Goal: Transaction & Acquisition: Purchase product/service

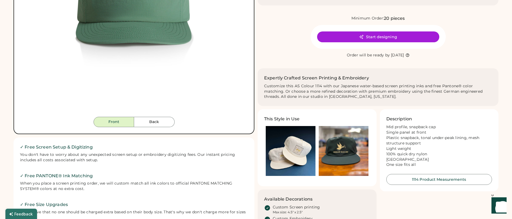
scroll to position [193, 0]
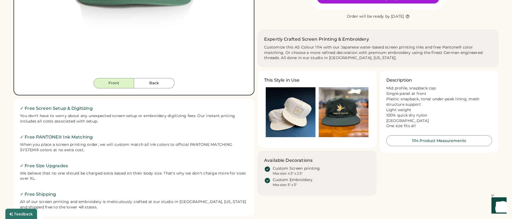
click at [296, 118] on img at bounding box center [291, 112] width 50 height 50
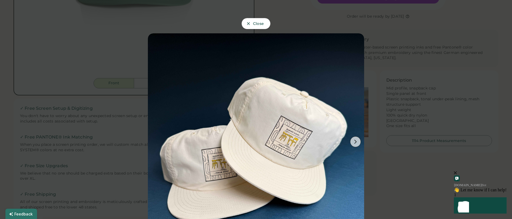
click at [259, 25] on span "Close" at bounding box center [258, 24] width 11 height 4
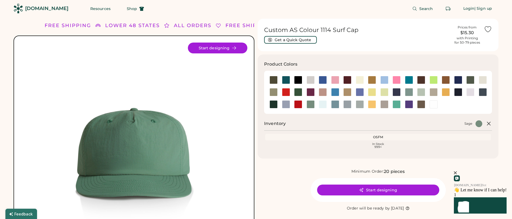
scroll to position [41, 0]
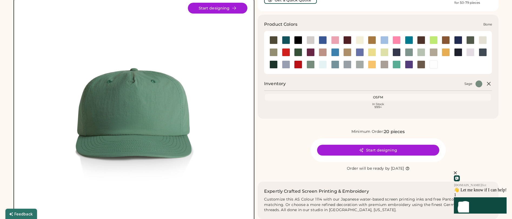
click at [309, 42] on div at bounding box center [311, 40] width 8 height 8
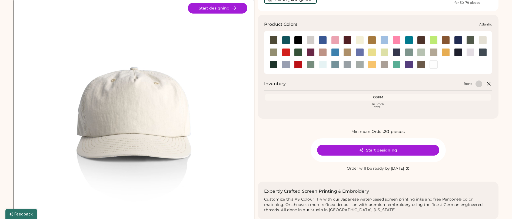
click at [288, 41] on div at bounding box center [286, 40] width 8 height 8
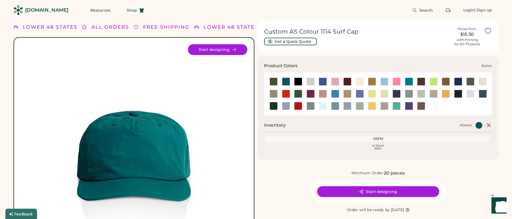
click at [358, 84] on div at bounding box center [360, 81] width 8 height 8
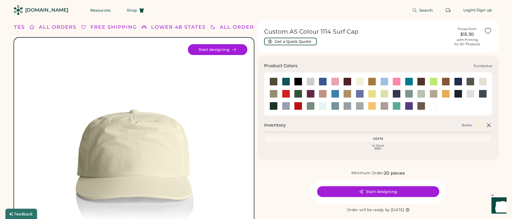
click at [273, 94] on div at bounding box center [274, 94] width 8 height 8
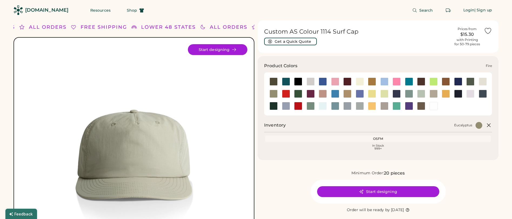
click at [287, 95] on div at bounding box center [286, 94] width 8 height 8
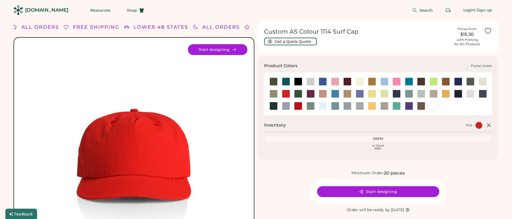
click at [299, 96] on div at bounding box center [298, 94] width 8 height 8
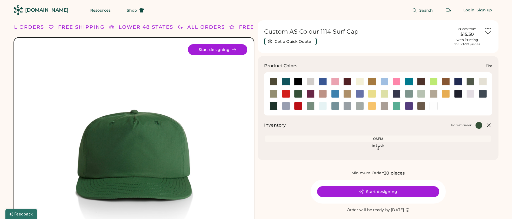
click at [288, 94] on div at bounding box center [286, 94] width 8 height 8
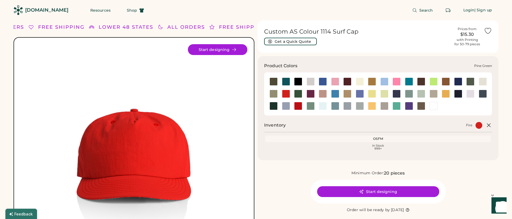
click at [273, 106] on div at bounding box center [274, 106] width 8 height 8
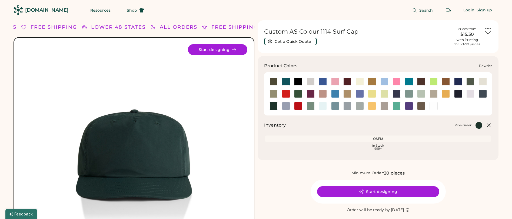
click at [286, 107] on div at bounding box center [286, 106] width 8 height 8
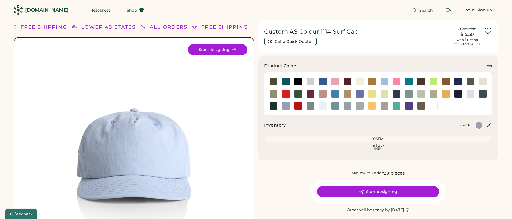
click at [301, 107] on div at bounding box center [298, 106] width 8 height 8
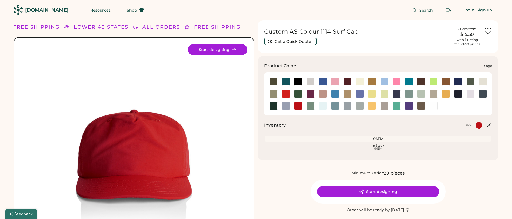
click at [313, 107] on div at bounding box center [311, 106] width 8 height 8
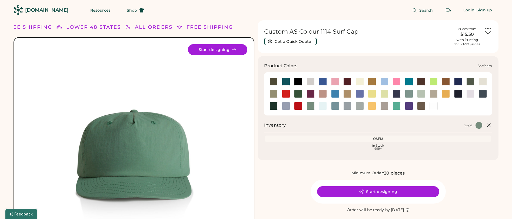
click at [322, 107] on div at bounding box center [323, 106] width 8 height 8
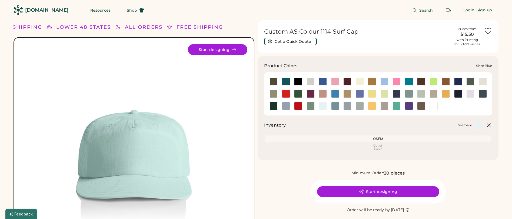
click at [333, 107] on div at bounding box center [335, 106] width 8 height 8
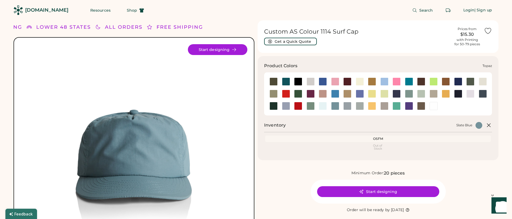
click at [400, 107] on div at bounding box center [397, 106] width 8 height 8
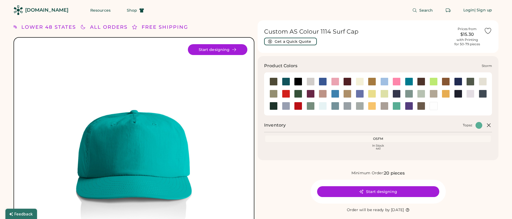
click at [363, 107] on div at bounding box center [360, 106] width 8 height 8
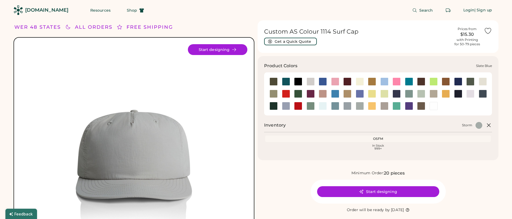
click at [334, 106] on div at bounding box center [335, 106] width 8 height 8
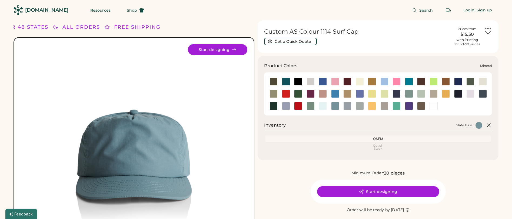
click at [411, 95] on div at bounding box center [409, 94] width 8 height 8
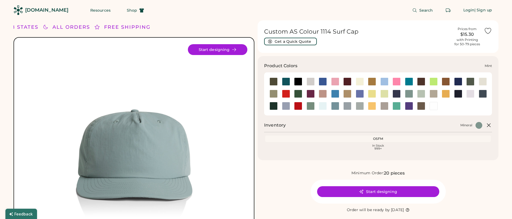
click at [424, 94] on div at bounding box center [421, 94] width 8 height 8
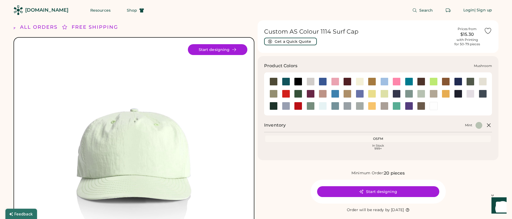
click at [433, 94] on div at bounding box center [434, 94] width 8 height 8
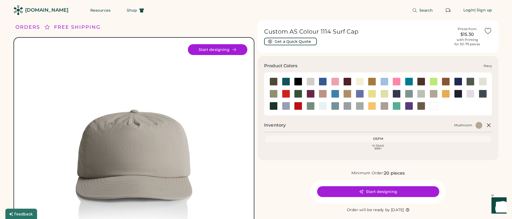
click at [459, 95] on div at bounding box center [458, 94] width 8 height 8
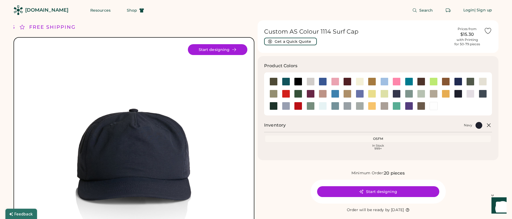
click at [45, 10] on div "[DOMAIN_NAME]" at bounding box center [46, 10] width 43 height 7
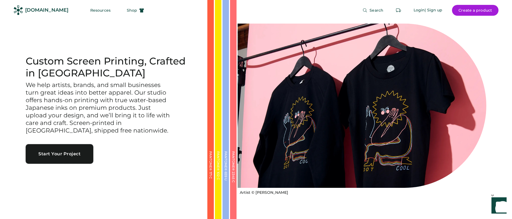
click at [79, 151] on button "Start Your Project" at bounding box center [60, 153] width 68 height 19
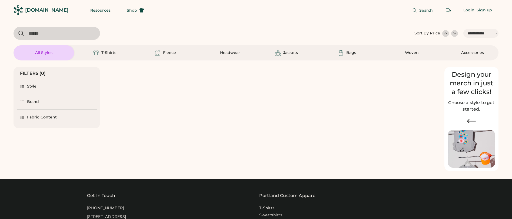
select select "*****"
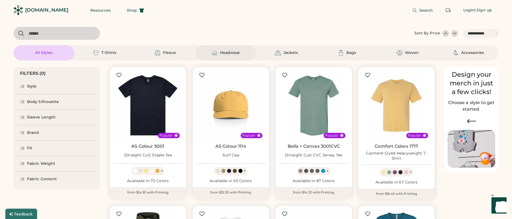
click at [233, 52] on div "Headwear" at bounding box center [230, 52] width 20 height 5
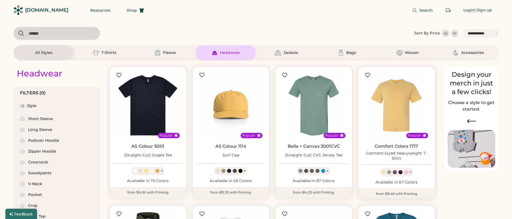
select select "*"
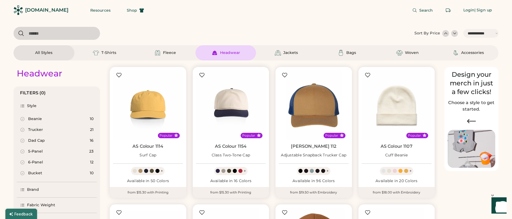
scroll to position [47, 0]
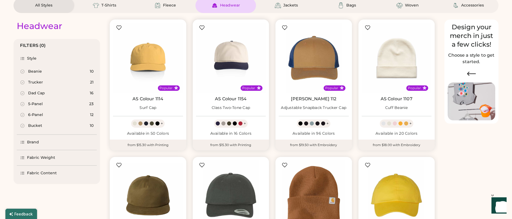
select select "*****"
select select "*"
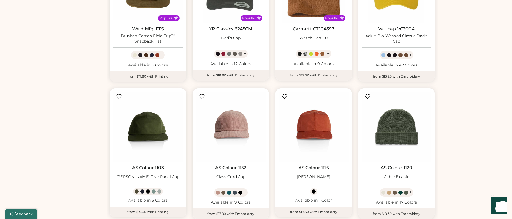
scroll to position [283, 0]
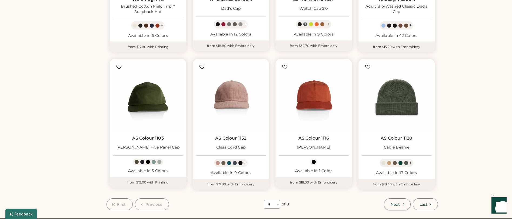
click at [394, 204] on span "Next" at bounding box center [395, 204] width 9 height 4
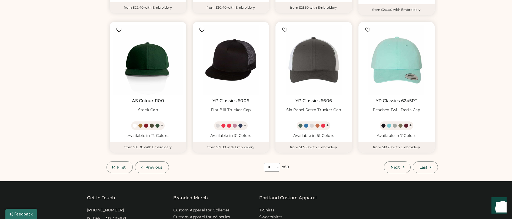
scroll to position [327, 0]
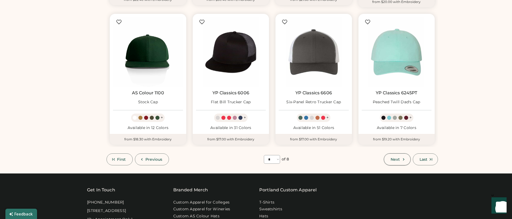
click at [397, 159] on span "Next" at bounding box center [395, 159] width 9 height 4
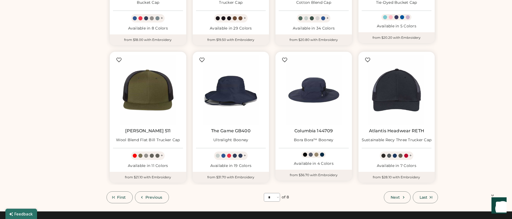
scroll to position [320, 0]
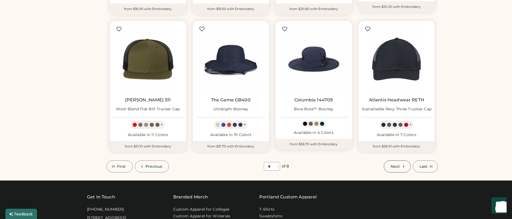
click at [401, 167] on icon at bounding box center [403, 166] width 5 height 5
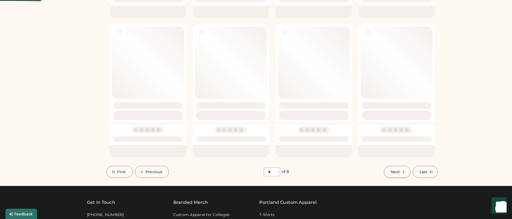
select select "*"
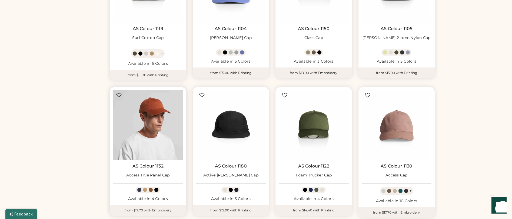
scroll to position [201, 0]
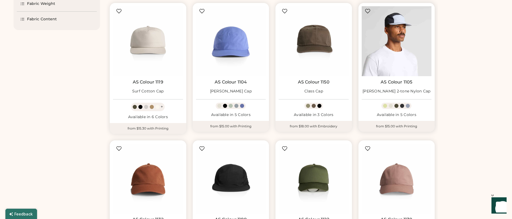
click at [408, 53] on img at bounding box center [397, 41] width 70 height 70
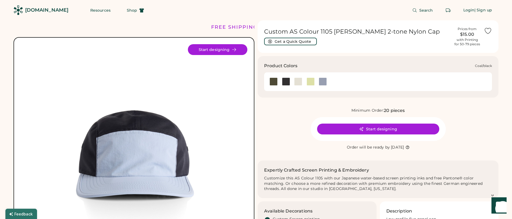
click at [286, 81] on div at bounding box center [286, 81] width 8 height 8
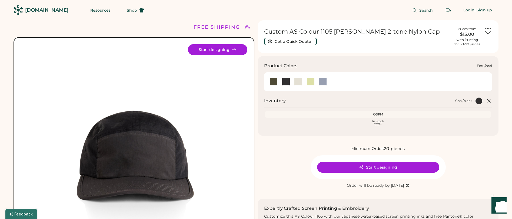
click at [299, 83] on div at bounding box center [298, 81] width 8 height 8
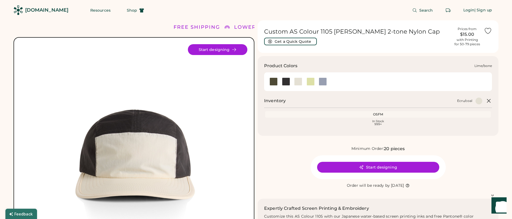
click at [313, 83] on div at bounding box center [311, 81] width 8 height 8
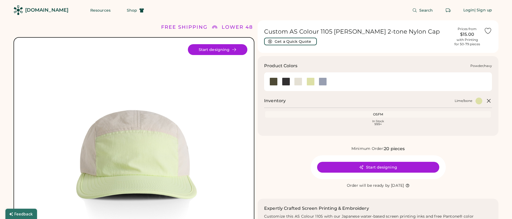
click at [325, 83] on div at bounding box center [323, 81] width 8 height 8
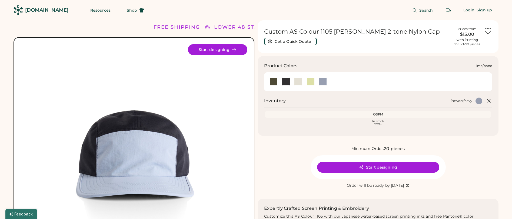
click at [310, 82] on div at bounding box center [311, 81] width 8 height 8
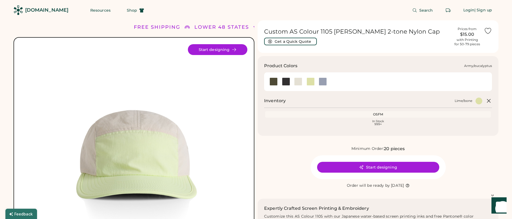
click at [274, 83] on div at bounding box center [274, 81] width 8 height 8
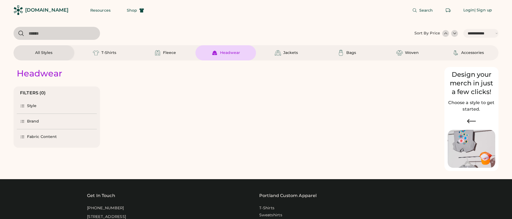
select select "*****"
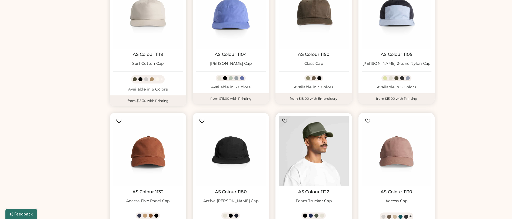
scroll to position [340, 0]
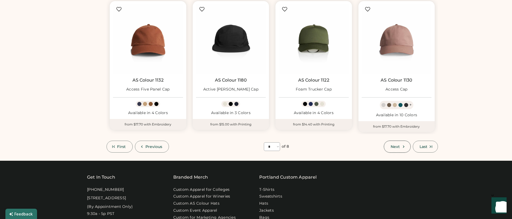
click at [396, 144] on span "Next" at bounding box center [395, 146] width 9 height 4
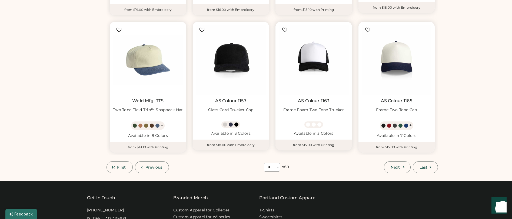
scroll to position [322, 0]
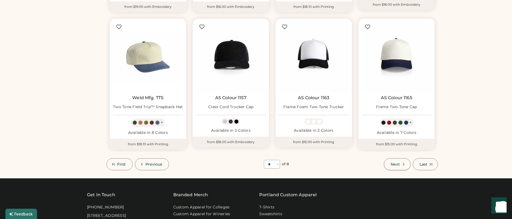
click at [397, 165] on span "Next" at bounding box center [395, 164] width 9 height 4
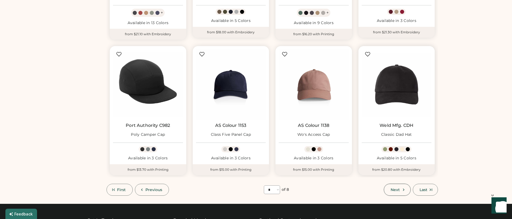
scroll to position [386, 0]
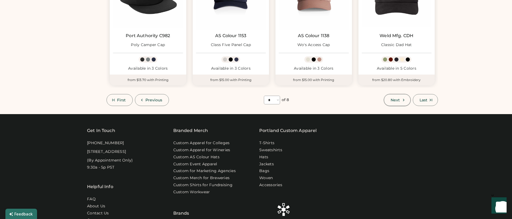
click at [393, 99] on span "Next" at bounding box center [395, 100] width 9 height 4
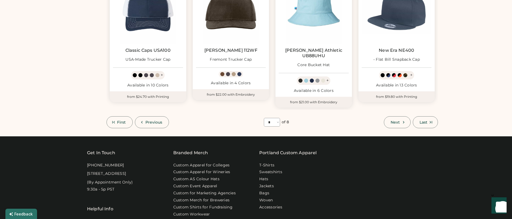
scroll to position [370, 0]
click at [401, 120] on icon at bounding box center [403, 122] width 5 height 5
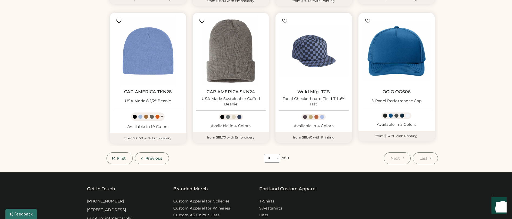
scroll to position [219, 0]
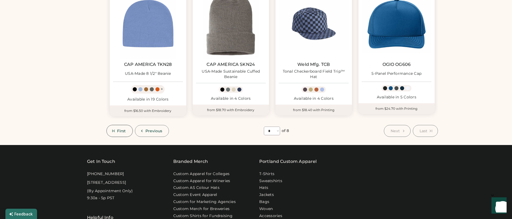
click at [125, 131] on span "First" at bounding box center [121, 131] width 9 height 4
select select "*"
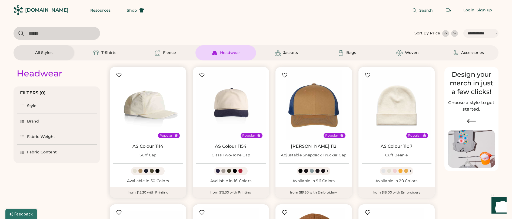
click at [156, 107] on img at bounding box center [148, 105] width 70 height 70
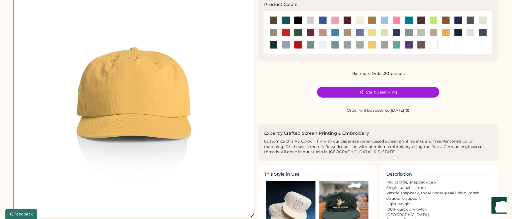
scroll to position [60, 0]
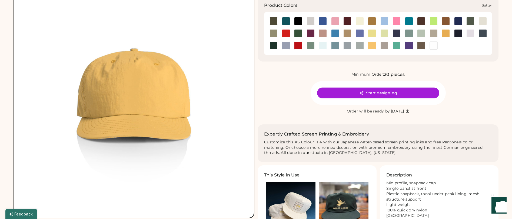
click at [357, 20] on div at bounding box center [360, 21] width 8 height 8
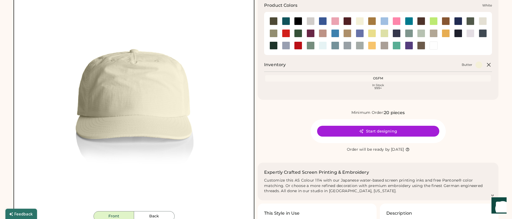
click at [433, 46] on div at bounding box center [434, 45] width 8 height 8
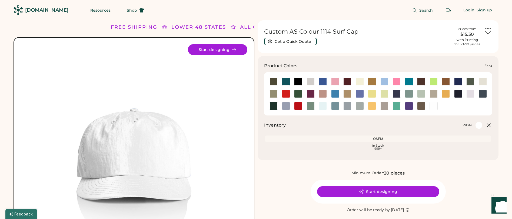
click at [483, 81] on div at bounding box center [483, 81] width 8 height 8
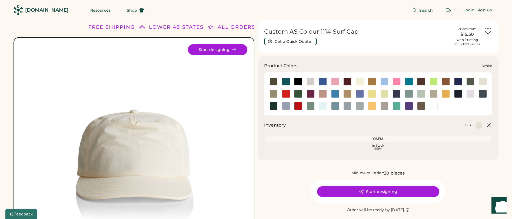
click at [431, 105] on div at bounding box center [434, 106] width 8 height 8
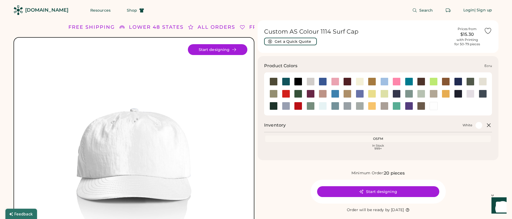
click at [481, 80] on div at bounding box center [483, 81] width 8 height 8
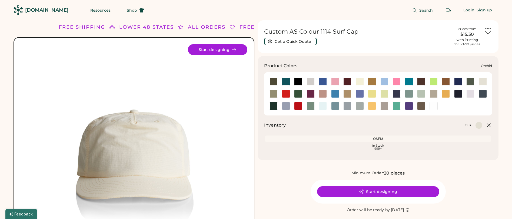
click at [471, 94] on div at bounding box center [471, 94] width 8 height 8
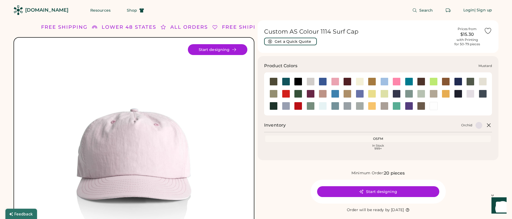
click at [449, 94] on div at bounding box center [446, 94] width 8 height 8
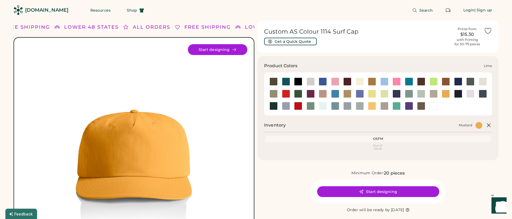
click at [384, 94] on div at bounding box center [385, 94] width 8 height 8
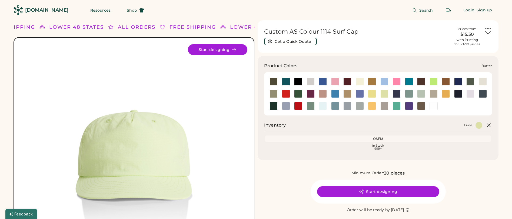
click at [358, 82] on div at bounding box center [360, 81] width 8 height 8
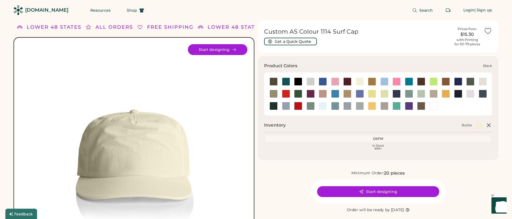
click at [299, 81] on div at bounding box center [298, 81] width 8 height 8
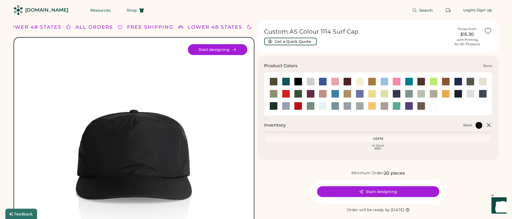
click at [311, 82] on div at bounding box center [311, 81] width 8 height 8
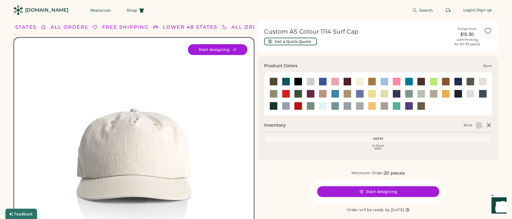
click at [312, 81] on div at bounding box center [311, 81] width 8 height 8
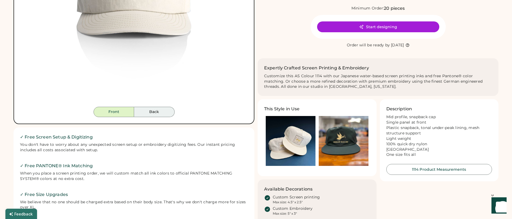
scroll to position [161, 0]
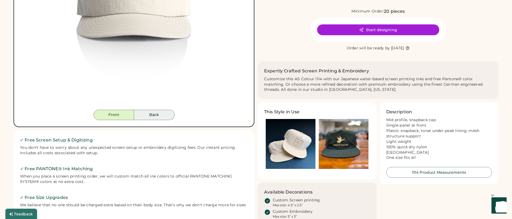
click at [161, 114] on button "Back" at bounding box center [154, 115] width 41 height 10
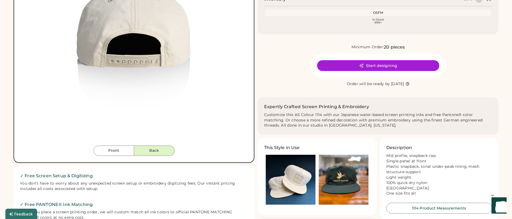
scroll to position [96, 0]
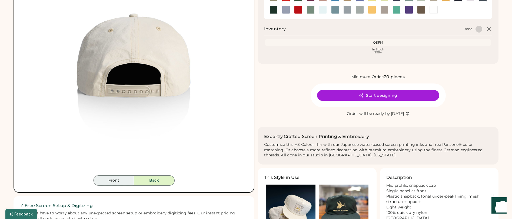
click at [120, 180] on button "Front" at bounding box center [114, 180] width 41 height 10
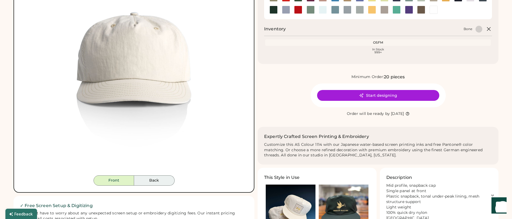
click at [157, 180] on button "Back" at bounding box center [154, 180] width 41 height 10
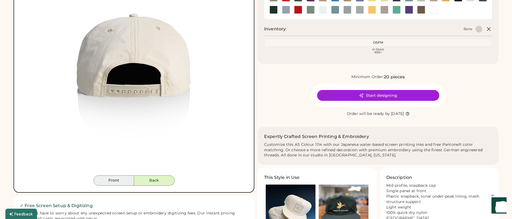
click at [125, 181] on button "Front" at bounding box center [114, 180] width 41 height 10
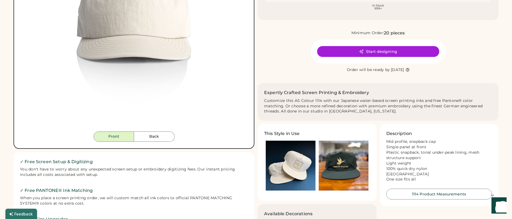
scroll to position [193, 0]
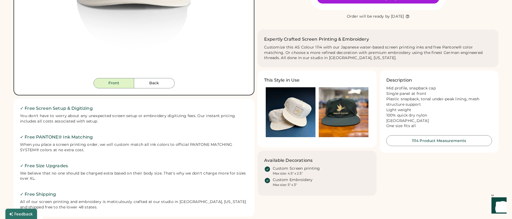
click at [358, 121] on img at bounding box center [344, 112] width 50 height 50
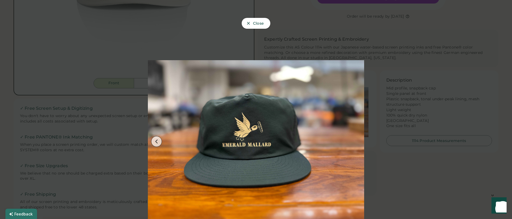
click at [389, 116] on div at bounding box center [256, 109] width 512 height 219
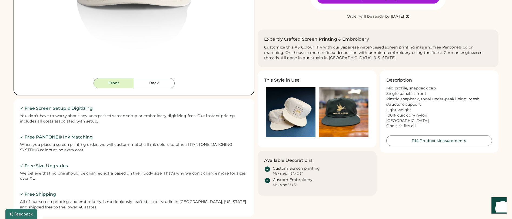
click at [291, 115] on img at bounding box center [291, 112] width 50 height 50
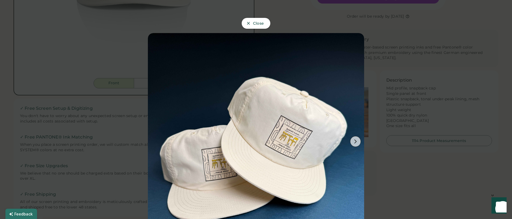
click at [375, 127] on div at bounding box center [256, 109] width 512 height 219
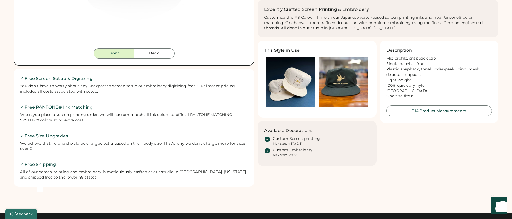
scroll to position [222, 0]
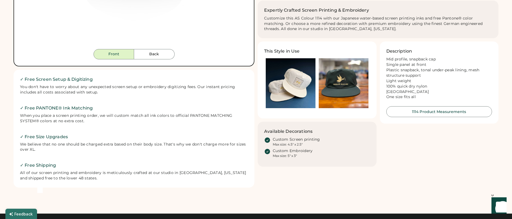
click at [299, 100] on img at bounding box center [291, 83] width 50 height 50
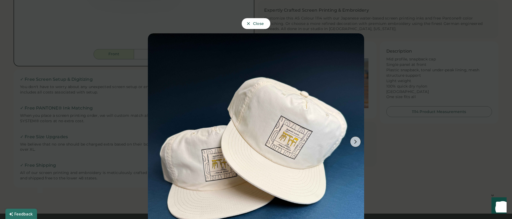
click at [375, 136] on div at bounding box center [256, 109] width 512 height 219
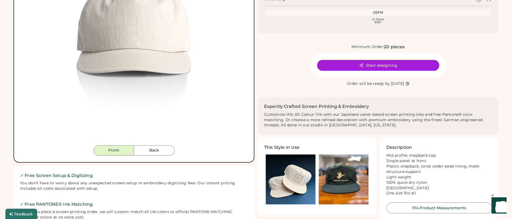
scroll to position [31, 0]
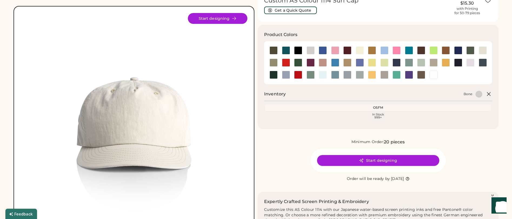
click at [380, 161] on button "Start designing" at bounding box center [378, 160] width 122 height 11
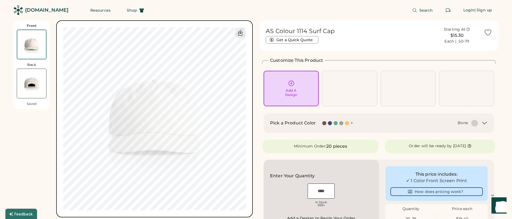
click at [291, 91] on div "Add A Design" at bounding box center [291, 92] width 12 height 9
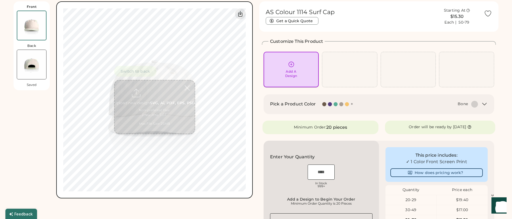
scroll to position [20, 0]
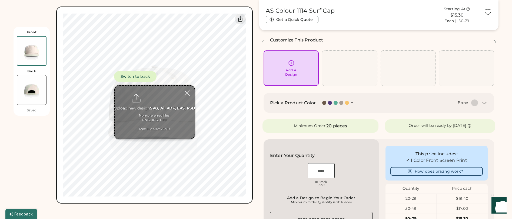
click at [169, 112] on input "file" at bounding box center [155, 111] width 80 height 53
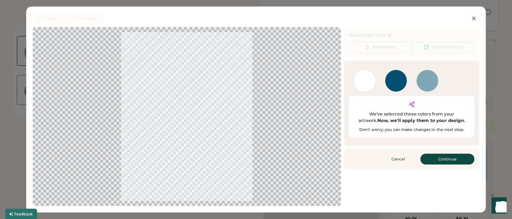
click at [397, 88] on div at bounding box center [396, 89] width 22 height 5
drag, startPoint x: 450, startPoint y: 151, endPoint x: 443, endPoint y: 155, distance: 8.0
click at [450, 153] on button "Continue" at bounding box center [448, 158] width 54 height 11
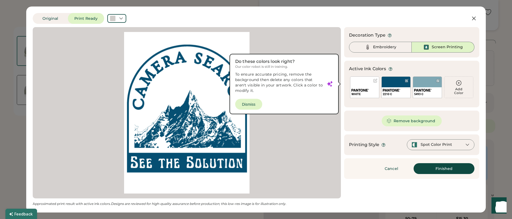
click at [365, 82] on div "WHITE" at bounding box center [364, 87] width 29 height 22
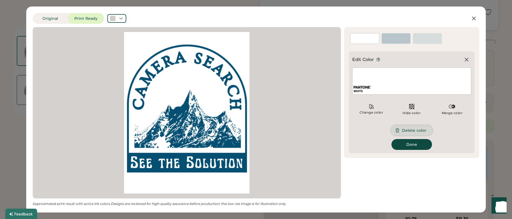
click at [411, 130] on button "Delete color" at bounding box center [412, 130] width 42 height 11
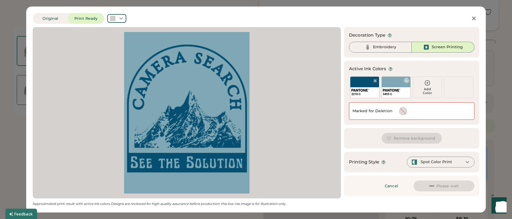
click at [394, 82] on div "5493 C" at bounding box center [396, 87] width 29 height 22
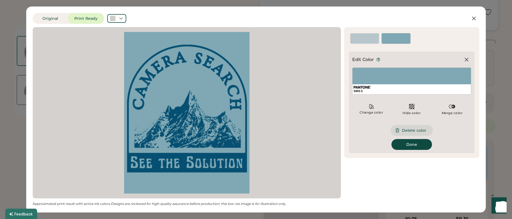
click at [414, 130] on button "Delete color" at bounding box center [412, 130] width 42 height 11
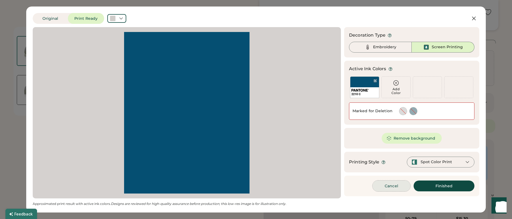
click at [398, 186] on button "Cancel" at bounding box center [392, 185] width 38 height 11
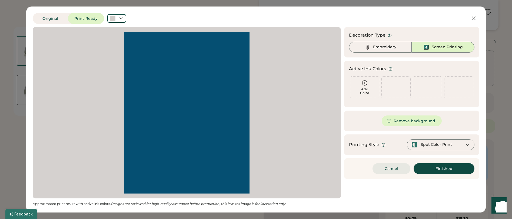
click at [392, 166] on body "Front Back Saved Switch to back Upload new design SVG, Ai, PDF, EPS, PSD Non-pr…" at bounding box center [256, 89] width 512 height 219
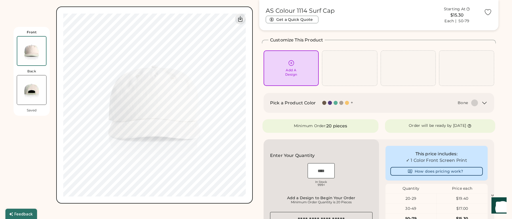
click at [370, 137] on div "AS Colour 1114 Surf Cap Get a Quick Quote Starting At $15.30 Each | 50-79 Custo…" at bounding box center [378, 181] width 239 height 362
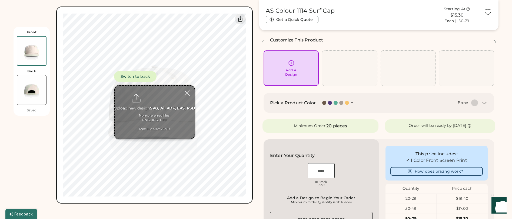
type input "**********"
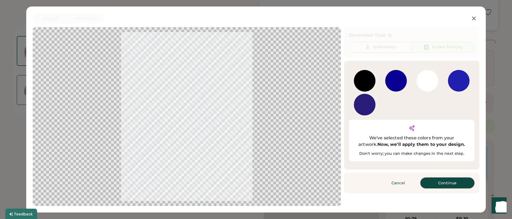
click at [447, 177] on button "Continue" at bounding box center [448, 182] width 54 height 11
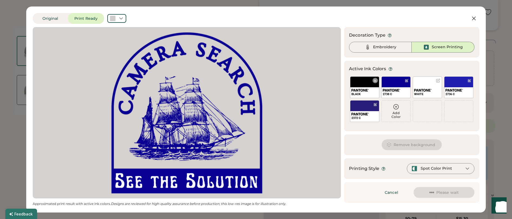
click at [366, 84] on div "BLACK" at bounding box center [364, 87] width 29 height 22
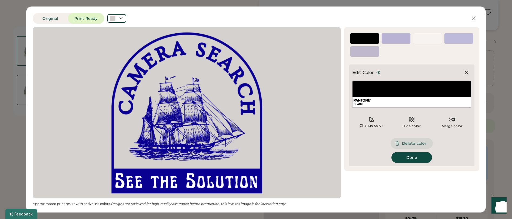
click at [409, 144] on button "Delete color" at bounding box center [412, 143] width 42 height 11
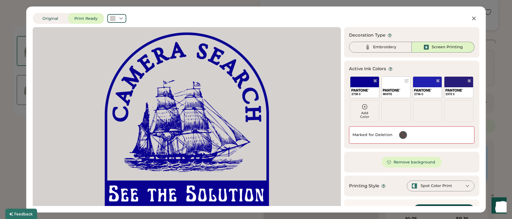
click at [395, 85] on div "WHITE" at bounding box center [396, 87] width 29 height 22
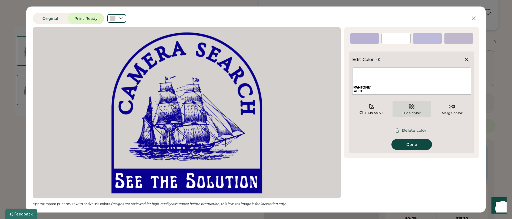
click at [415, 106] on img at bounding box center [412, 106] width 6 height 6
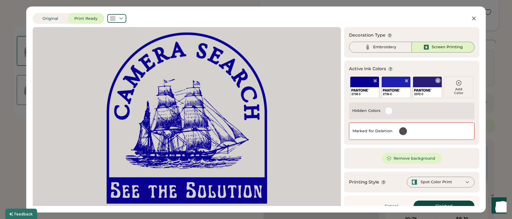
click at [420, 87] on div "2372 C" at bounding box center [427, 92] width 29 height 11
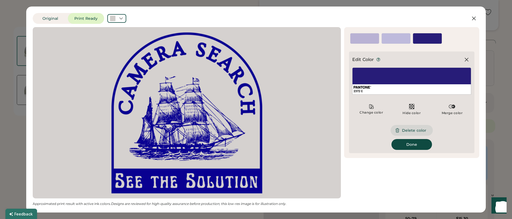
click at [417, 130] on button "Delete color" at bounding box center [412, 130] width 42 height 11
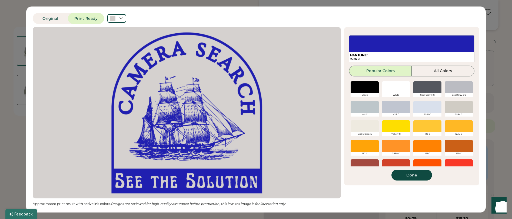
scroll to position [181, 0]
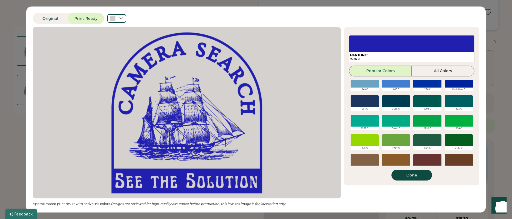
click at [374, 124] on div at bounding box center [365, 120] width 28 height 12
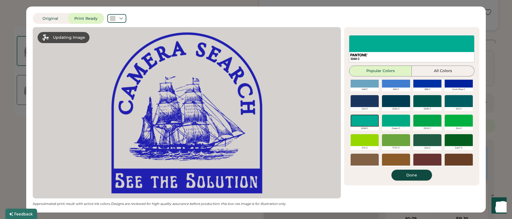
click at [424, 176] on button "Done" at bounding box center [412, 174] width 41 height 11
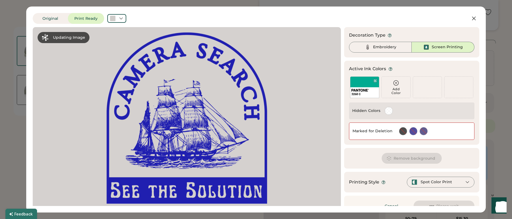
scroll to position [0, 0]
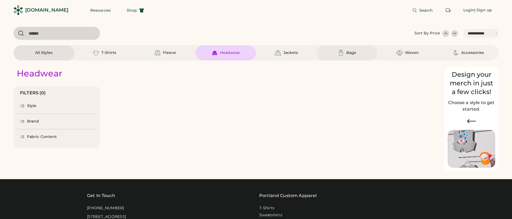
select select "*****"
select select "*"
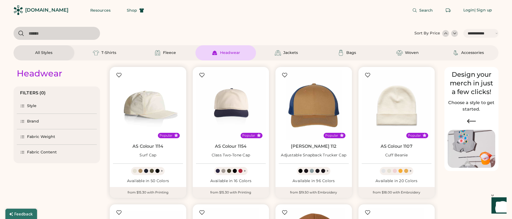
click at [160, 105] on img at bounding box center [148, 105] width 70 height 70
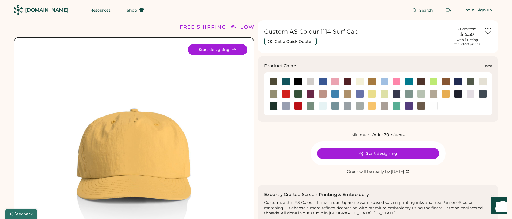
click at [311, 81] on div at bounding box center [311, 81] width 8 height 8
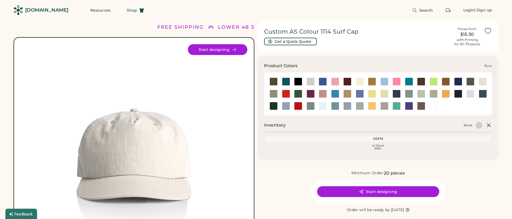
click at [485, 81] on div at bounding box center [483, 81] width 8 height 8
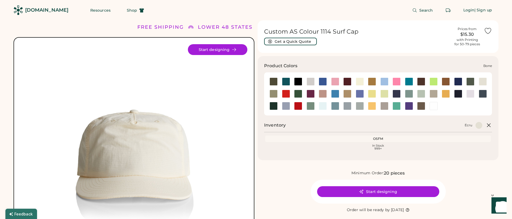
click at [313, 81] on div at bounding box center [311, 81] width 8 height 8
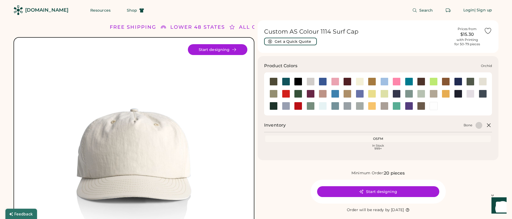
click at [472, 94] on div at bounding box center [471, 94] width 8 height 8
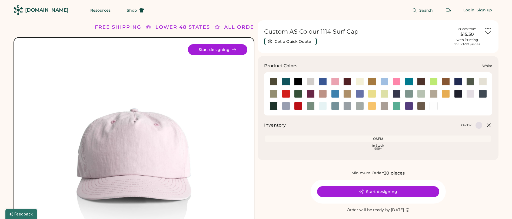
click at [432, 107] on div at bounding box center [434, 106] width 8 height 8
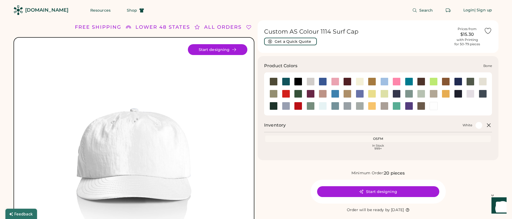
click at [311, 83] on div at bounding box center [311, 81] width 8 height 8
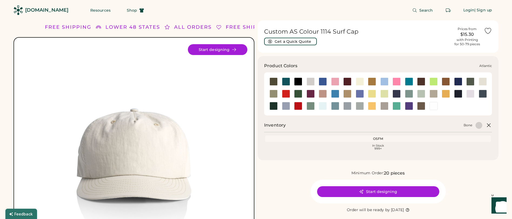
click at [286, 82] on div at bounding box center [286, 81] width 8 height 8
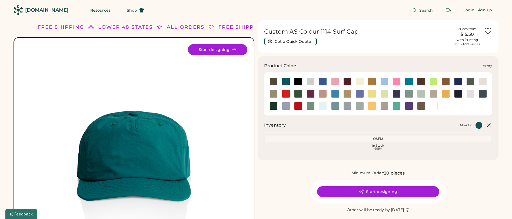
click at [273, 82] on div at bounding box center [274, 81] width 8 height 8
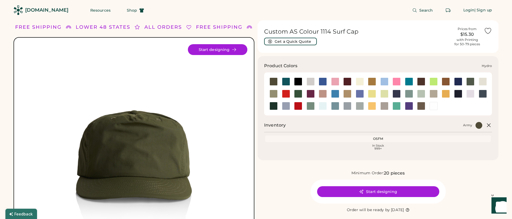
click at [337, 94] on div at bounding box center [335, 94] width 8 height 8
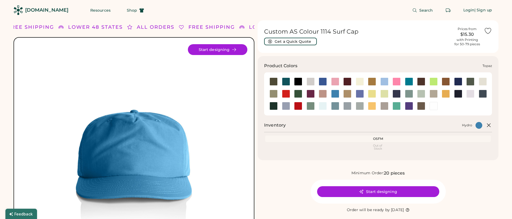
click at [397, 108] on div at bounding box center [397, 106] width 8 height 8
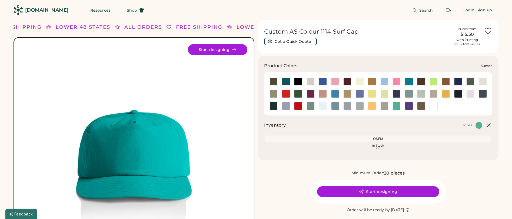
click at [374, 107] on div at bounding box center [372, 106] width 8 height 8
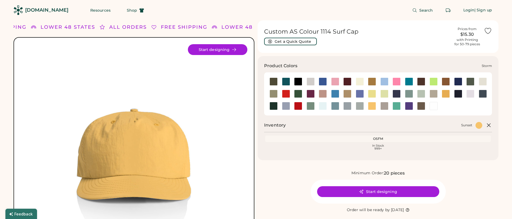
click at [356, 106] on div at bounding box center [360, 106] width 8 height 8
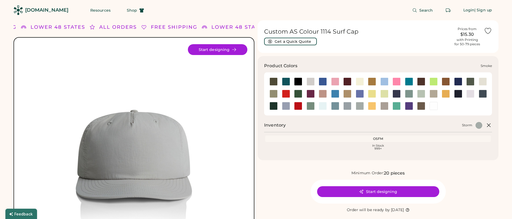
click at [347, 107] on div at bounding box center [348, 106] width 8 height 8
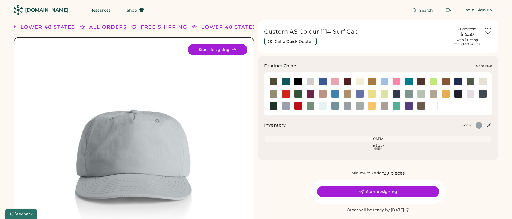
click at [333, 107] on div at bounding box center [335, 106] width 8 height 8
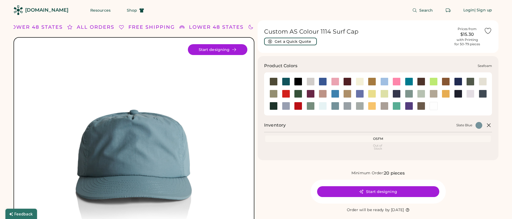
click at [320, 106] on div at bounding box center [323, 106] width 8 height 8
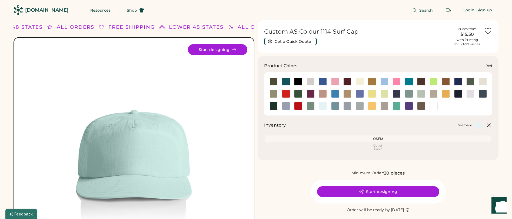
click at [301, 107] on div at bounding box center [298, 106] width 8 height 8
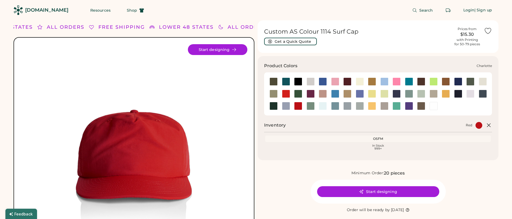
click at [409, 82] on div at bounding box center [409, 81] width 8 height 8
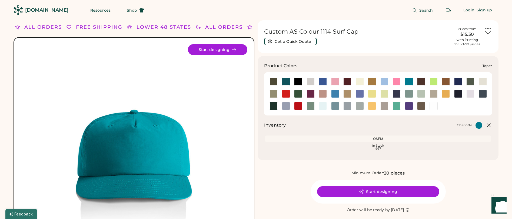
click at [398, 104] on div at bounding box center [397, 106] width 8 height 8
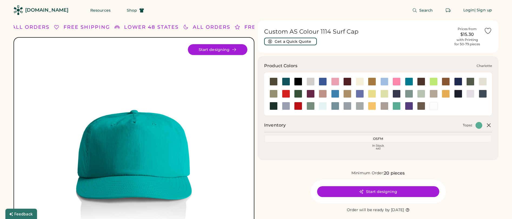
click at [410, 82] on div at bounding box center [409, 81] width 8 height 8
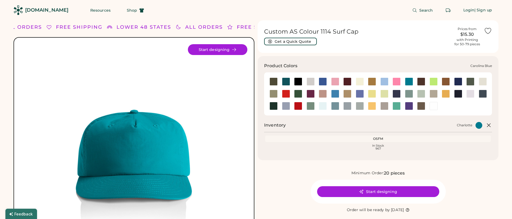
click at [384, 82] on div at bounding box center [385, 81] width 8 height 8
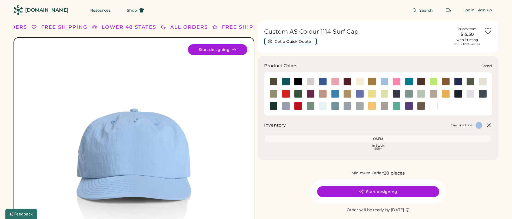
click at [371, 83] on div at bounding box center [372, 81] width 8 height 8
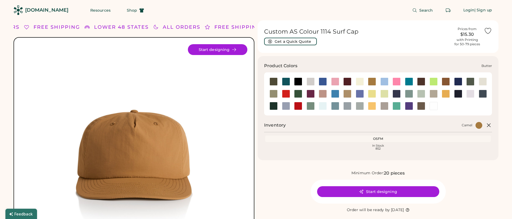
click at [359, 83] on div at bounding box center [360, 81] width 8 height 8
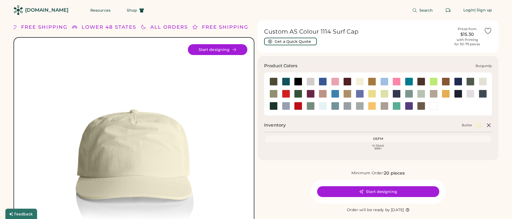
click at [346, 82] on div at bounding box center [348, 81] width 8 height 8
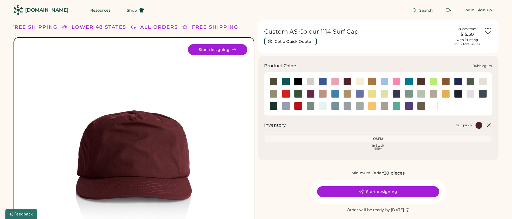
click at [335, 82] on div at bounding box center [335, 81] width 8 height 8
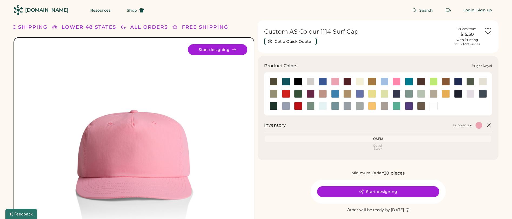
click at [318, 83] on div at bounding box center [323, 81] width 12 height 8
click at [320, 82] on div at bounding box center [323, 81] width 8 height 8
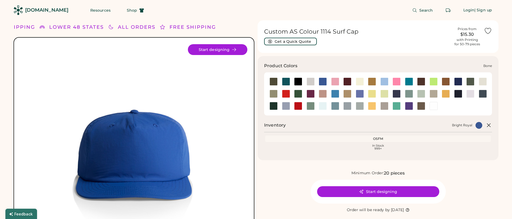
click at [311, 82] on div at bounding box center [311, 81] width 8 height 8
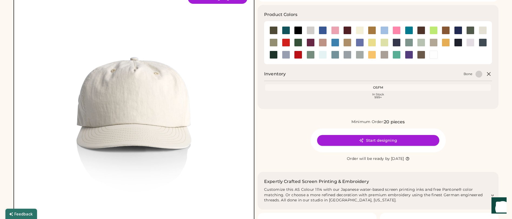
click at [371, 140] on button "Start designing" at bounding box center [378, 140] width 122 height 11
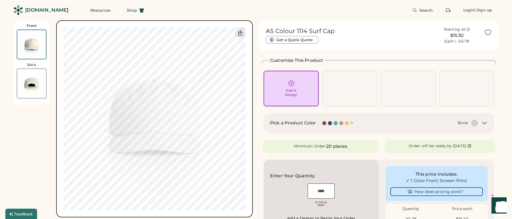
click at [284, 93] on div "Add A Design" at bounding box center [292, 88] width 48 height 17
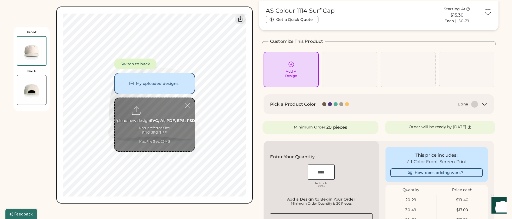
scroll to position [20, 0]
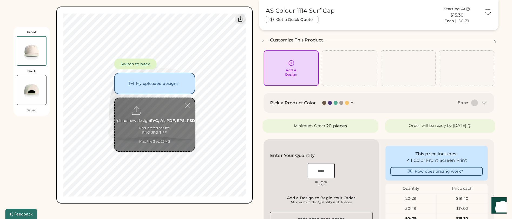
click at [149, 124] on input "file" at bounding box center [155, 124] width 80 height 53
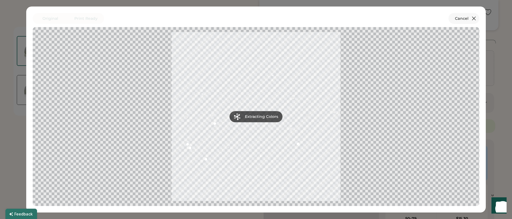
click at [477, 19] on icon at bounding box center [474, 18] width 6 height 6
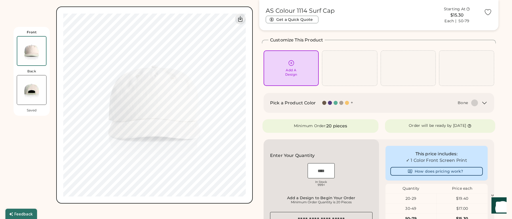
click at [294, 74] on div "Add A Design" at bounding box center [291, 72] width 12 height 9
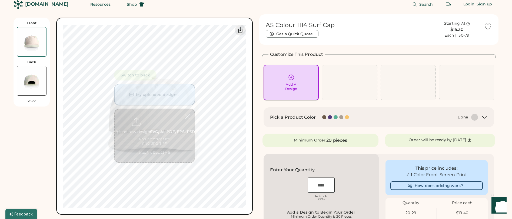
scroll to position [5, 0]
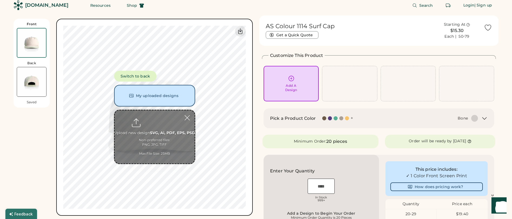
click at [151, 132] on input "file" at bounding box center [155, 136] width 80 height 53
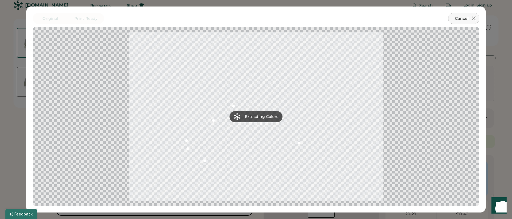
click at [476, 18] on icon at bounding box center [474, 18] width 6 height 6
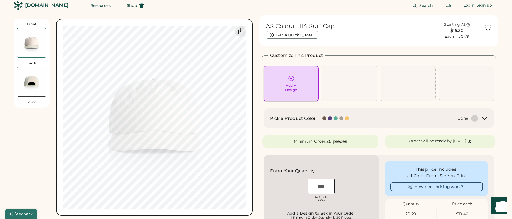
scroll to position [0, 0]
click at [292, 82] on div "Add A Design" at bounding box center [292, 83] width 48 height 17
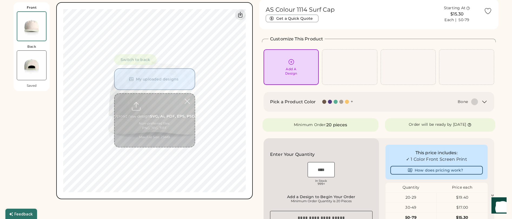
scroll to position [24, 0]
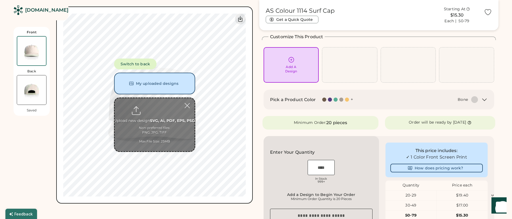
click at [162, 114] on input "file" at bounding box center [155, 124] width 80 height 53
type input "**********"
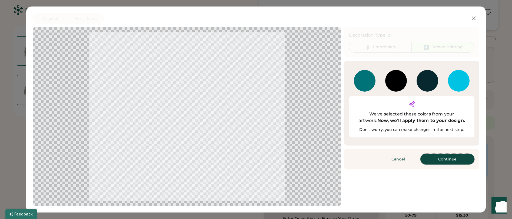
click at [441, 153] on button "Continue" at bounding box center [448, 158] width 54 height 11
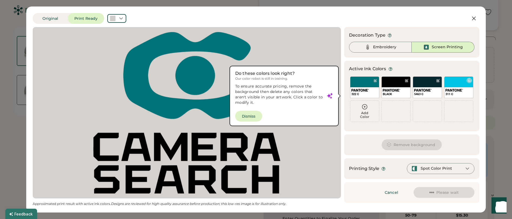
click at [455, 84] on div "311 C" at bounding box center [458, 87] width 29 height 22
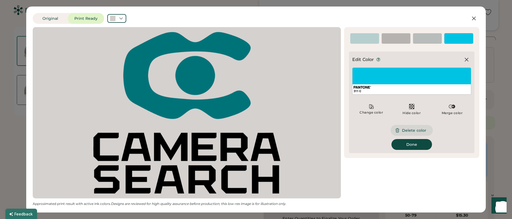
click at [416, 129] on button "Delete color" at bounding box center [412, 130] width 42 height 11
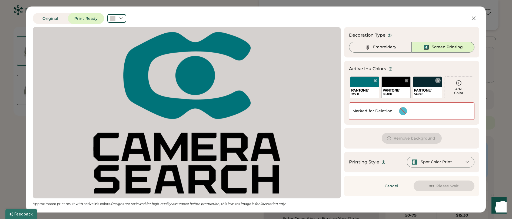
click at [426, 85] on div "5463 C" at bounding box center [427, 87] width 29 height 22
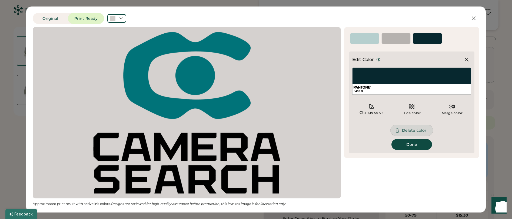
click at [415, 130] on button "Delete color" at bounding box center [412, 130] width 42 height 11
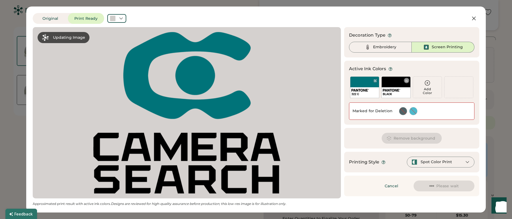
click at [398, 88] on div "BLACK" at bounding box center [396, 92] width 29 height 11
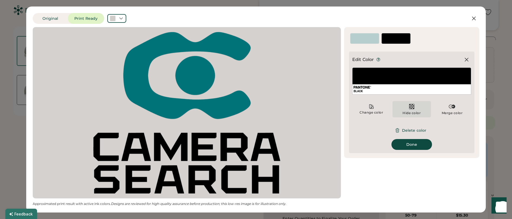
scroll to position [0, 0]
click at [412, 128] on button "Delete color" at bounding box center [412, 130] width 42 height 11
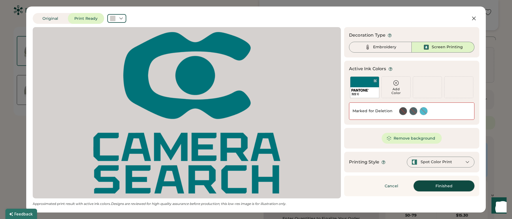
click at [441, 186] on button "Finished" at bounding box center [444, 185] width 61 height 11
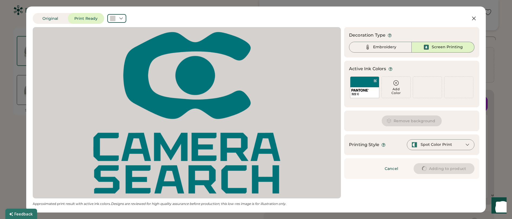
type input "****"
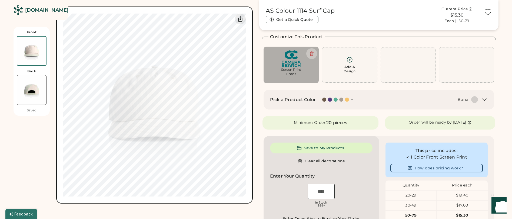
type input "****"
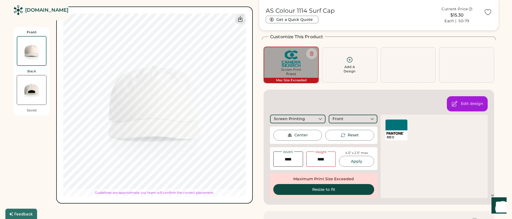
type input "****"
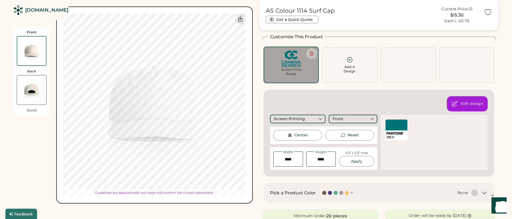
type input "****"
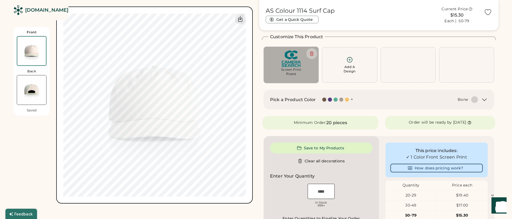
type input "****"
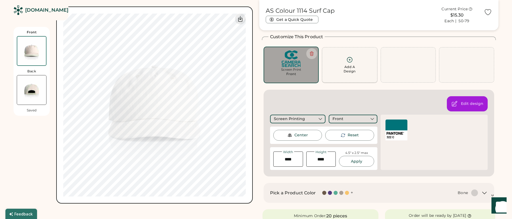
click at [339, 63] on div "Add A Design" at bounding box center [350, 64] width 48 height 17
type input "****"
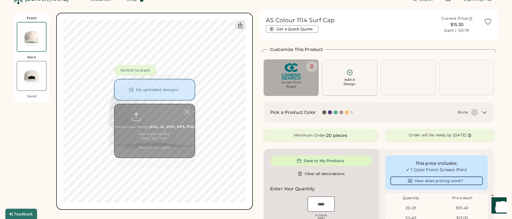
scroll to position [8, 0]
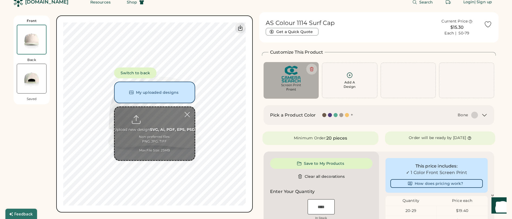
click at [157, 131] on input "file" at bounding box center [155, 133] width 80 height 53
type input "**********"
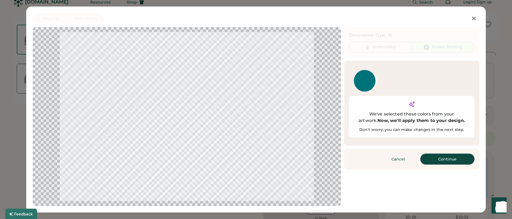
click at [438, 153] on button "Continue" at bounding box center [448, 158] width 54 height 11
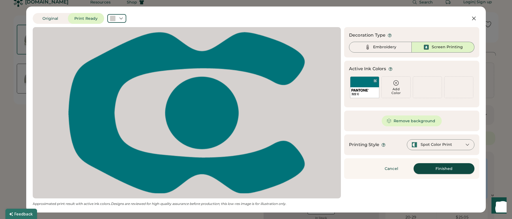
click at [446, 170] on button "Finished" at bounding box center [444, 168] width 61 height 11
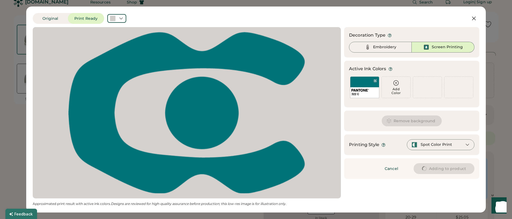
type input "****"
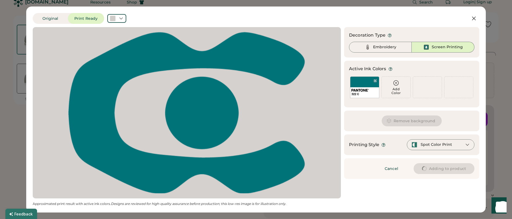
type input "****"
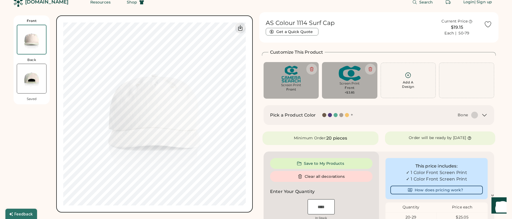
type input "****"
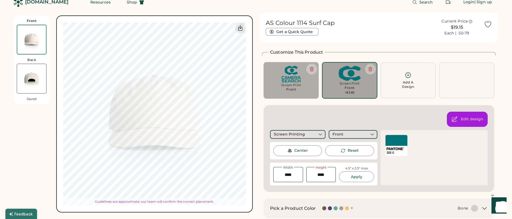
type input "****"
click at [314, 70] on icon at bounding box center [311, 69] width 5 height 5
type input "****"
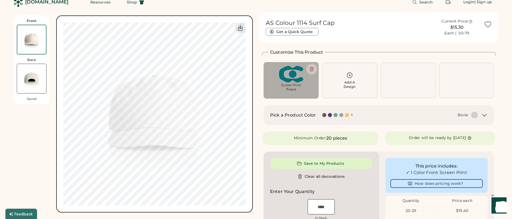
type input "****"
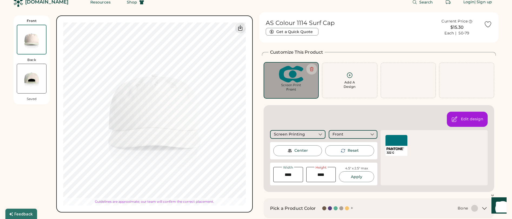
type input "****"
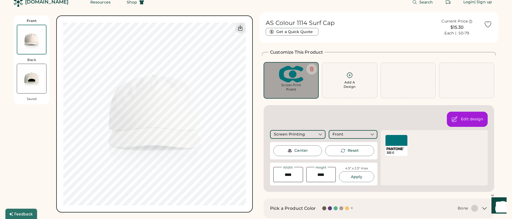
type input "****"
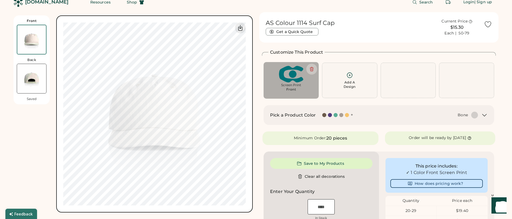
type input "****"
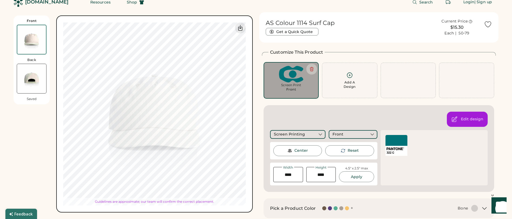
type input "****"
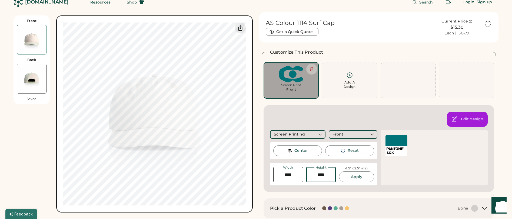
click at [318, 173] on input "input" at bounding box center [321, 174] width 30 height 15
click at [318, 175] on input "input" at bounding box center [321, 174] width 30 height 15
click at [328, 176] on input "input" at bounding box center [321, 174] width 30 height 15
type input "****"
click at [352, 178] on button "Apply" at bounding box center [356, 176] width 35 height 11
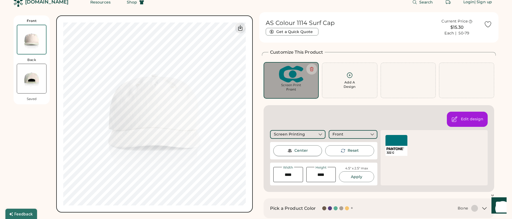
click at [303, 152] on div "Center" at bounding box center [302, 150] width 14 height 5
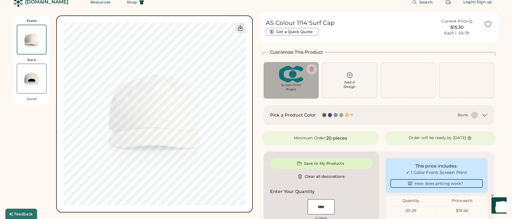
type input "****"
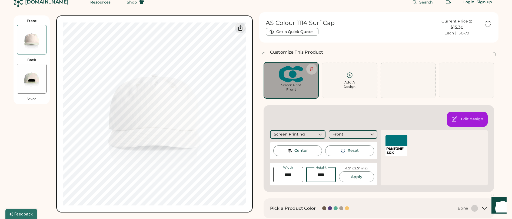
click at [318, 175] on input "input" at bounding box center [321, 174] width 30 height 15
click at [321, 173] on input "input" at bounding box center [321, 174] width 30 height 15
click at [330, 177] on input "input" at bounding box center [321, 174] width 30 height 15
type input "****"
click at [355, 179] on button "Apply" at bounding box center [356, 176] width 35 height 11
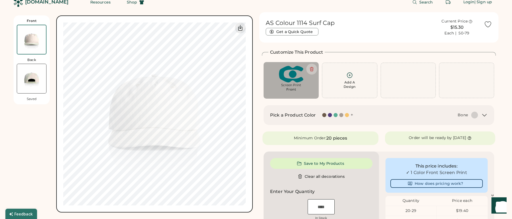
type input "****"
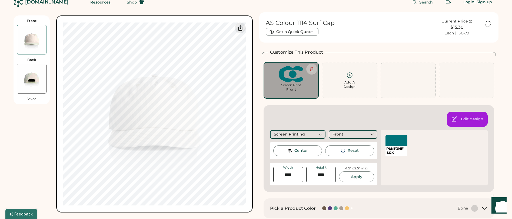
click at [322, 174] on input "input" at bounding box center [321, 174] width 30 height 15
type input "****"
click at [361, 179] on button "Apply" at bounding box center [356, 176] width 35 height 11
type input "****"
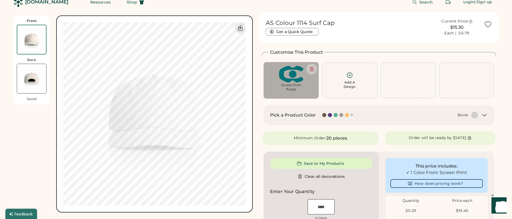
click at [36, 77] on img at bounding box center [31, 78] width 29 height 29
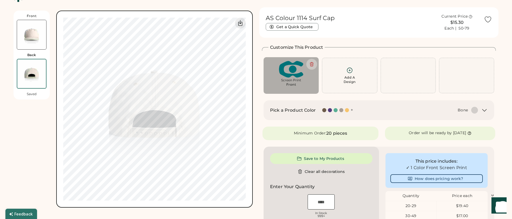
scroll to position [24, 0]
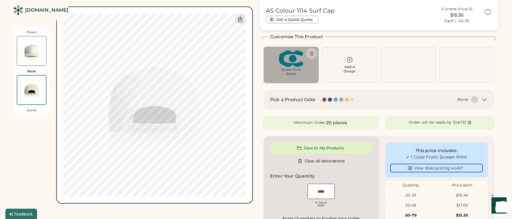
click at [349, 66] on div "Add A Design" at bounding box center [350, 69] width 12 height 9
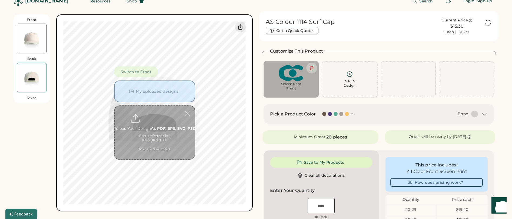
scroll to position [8, 0]
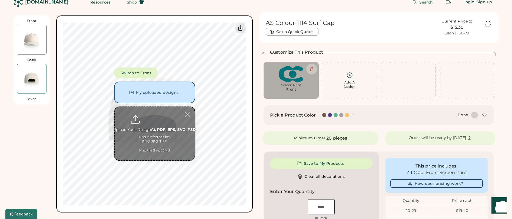
click at [163, 130] on input "file" at bounding box center [155, 133] width 80 height 53
type input "**********"
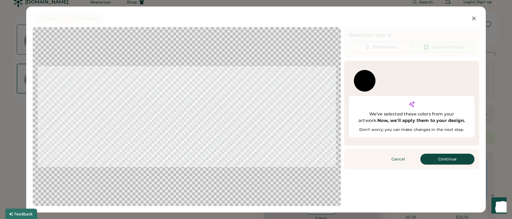
click at [444, 153] on button "Continue" at bounding box center [448, 158] width 54 height 11
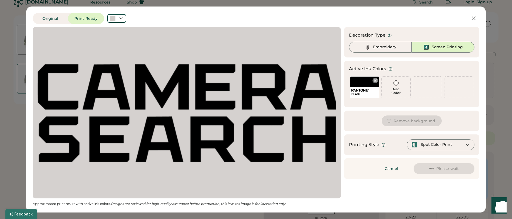
click at [374, 81] on div at bounding box center [376, 80] width 4 height 4
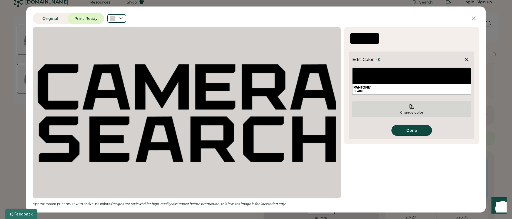
click at [412, 111] on div "Change color" at bounding box center [412, 112] width 24 height 4
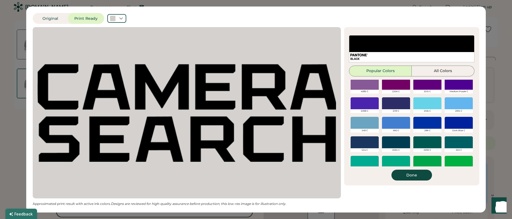
scroll to position [95, 0]
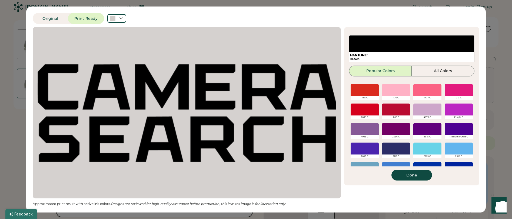
click at [434, 78] on div "BLACK Popular Colors All Colors Black White Cool Gray 11 C Cool Gray 4 C 441 C …" at bounding box center [412, 107] width 126 height 145
click at [436, 71] on button "All Colors" at bounding box center [443, 70] width 63 height 11
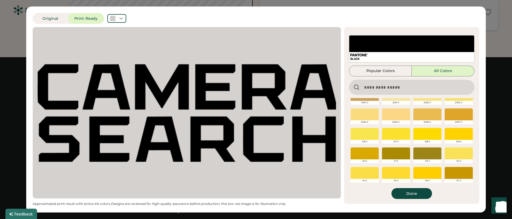
scroll to position [29, 0]
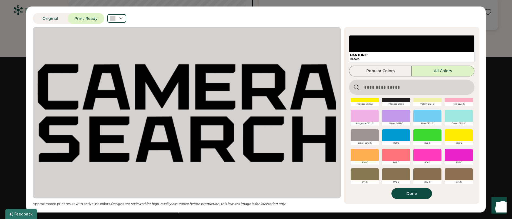
click at [397, 89] on input "input" at bounding box center [412, 87] width 126 height 15
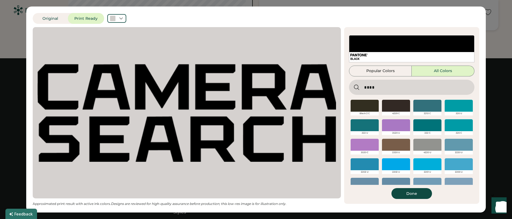
scroll to position [351, 0]
type input "****"
click at [423, 124] on div at bounding box center [428, 125] width 28 height 12
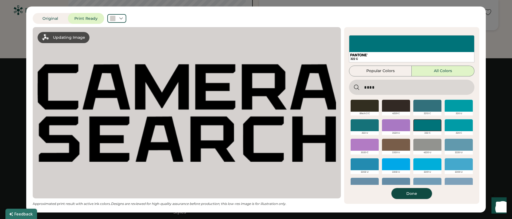
click at [412, 193] on button "Done" at bounding box center [412, 193] width 41 height 11
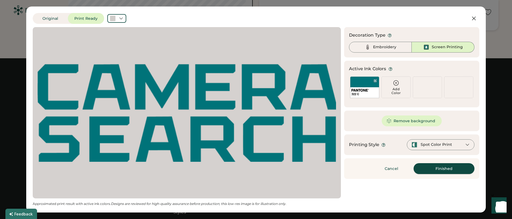
click at [441, 172] on button "Finished" at bounding box center [444, 168] width 61 height 11
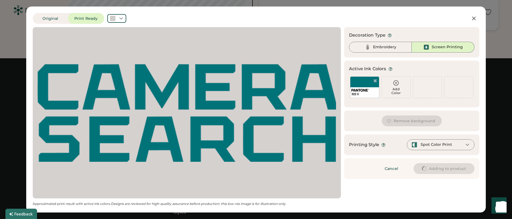
type input "****"
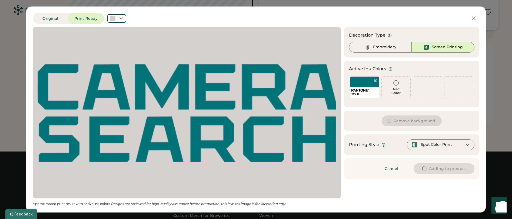
type input "****"
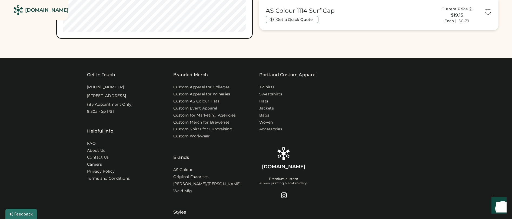
type input "****"
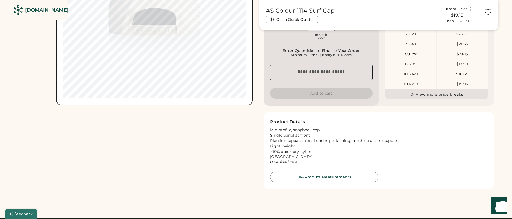
scroll to position [187, 0]
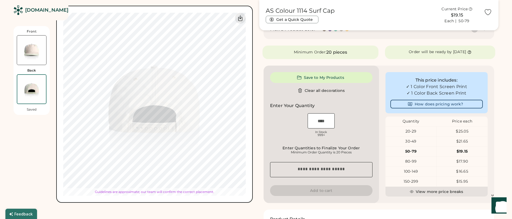
type input "****"
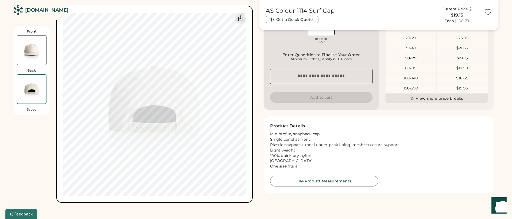
type input "****"
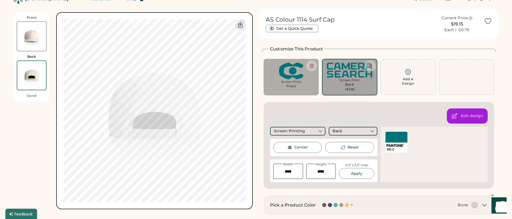
scroll to position [2, 0]
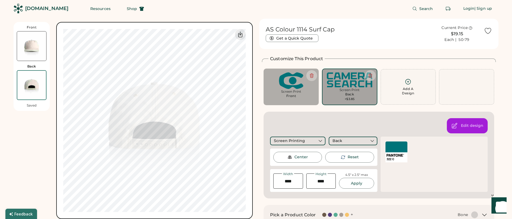
type input "****"
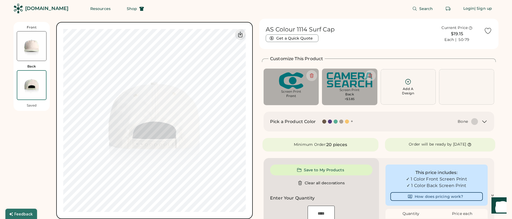
type input "****"
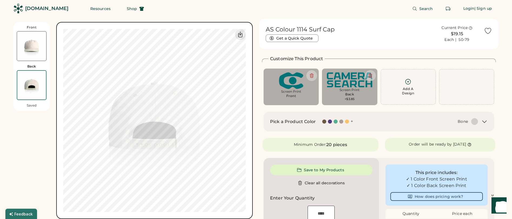
type input "****"
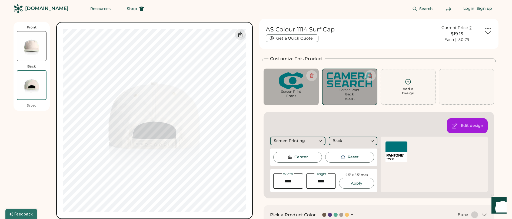
type input "****"
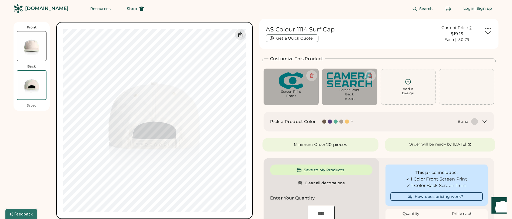
type input "****"
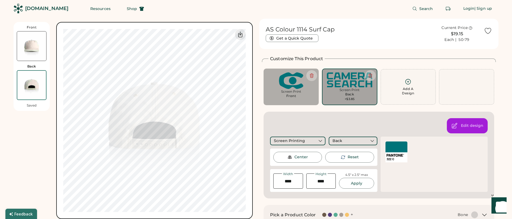
type input "****"
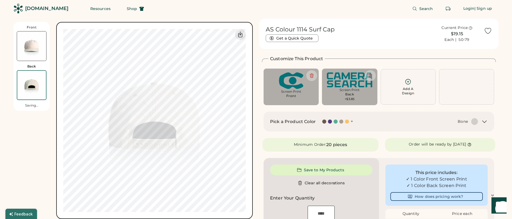
type input "****"
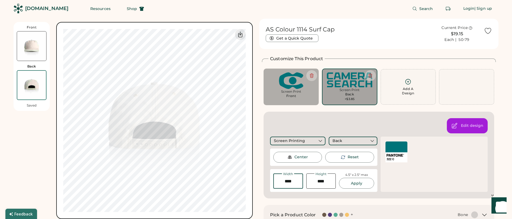
click at [290, 181] on input "input" at bounding box center [288, 180] width 30 height 15
click at [320, 180] on input "input" at bounding box center [321, 180] width 30 height 15
click at [323, 181] on input "input" at bounding box center [321, 180] width 30 height 15
type input "****"
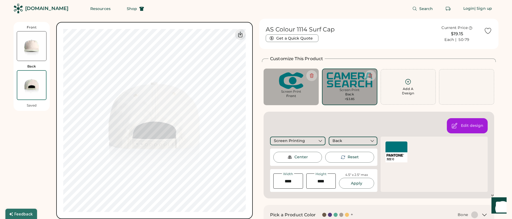
click at [355, 184] on button "Apply" at bounding box center [356, 182] width 35 height 11
type input "****"
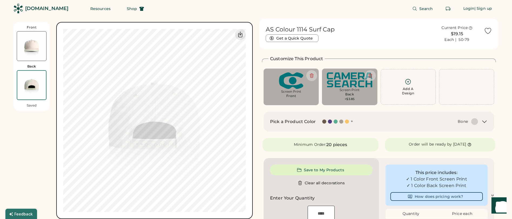
type input "****"
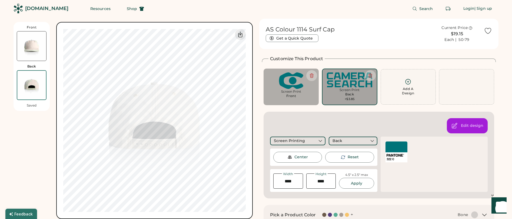
click at [318, 179] on input "input" at bounding box center [321, 180] width 30 height 15
click at [324, 181] on input "input" at bounding box center [321, 180] width 30 height 15
type input "****"
click at [361, 181] on button "Apply" at bounding box center [356, 182] width 35 height 11
type input "****"
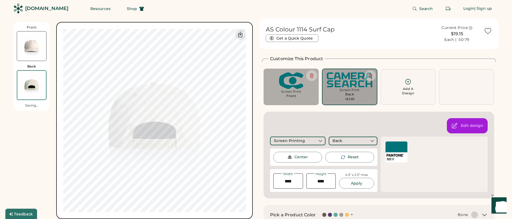
type input "****"
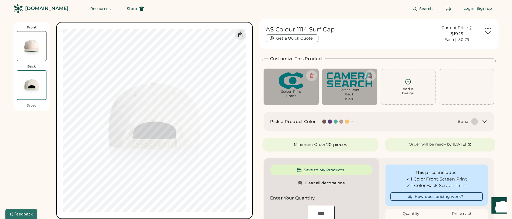
type input "****"
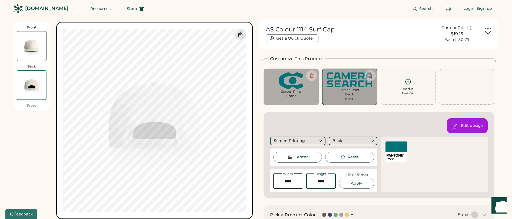
click at [321, 180] on input "input" at bounding box center [321, 180] width 30 height 15
click at [323, 182] on input "input" at bounding box center [321, 180] width 30 height 15
click at [324, 182] on input "input" at bounding box center [321, 180] width 30 height 15
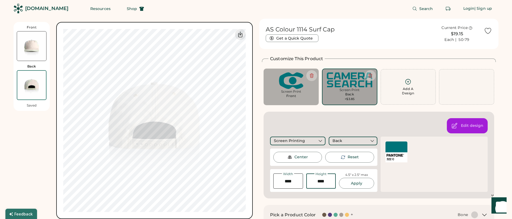
type input "****"
click at [288, 182] on input "input" at bounding box center [288, 180] width 30 height 15
type input "****"
click at [356, 183] on button "Apply" at bounding box center [356, 182] width 35 height 11
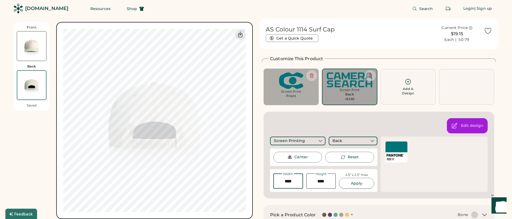
type input "****"
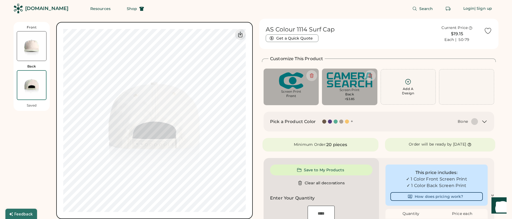
type input "****"
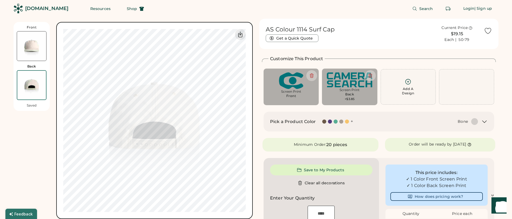
type input "****"
click at [36, 45] on img at bounding box center [31, 45] width 29 height 29
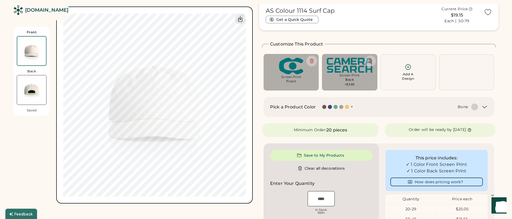
scroll to position [24, 0]
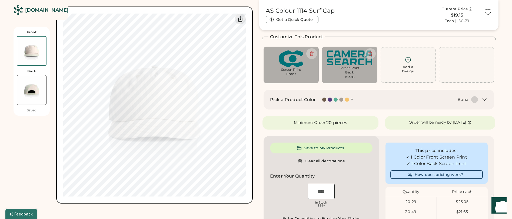
click at [38, 93] on img at bounding box center [31, 89] width 29 height 29
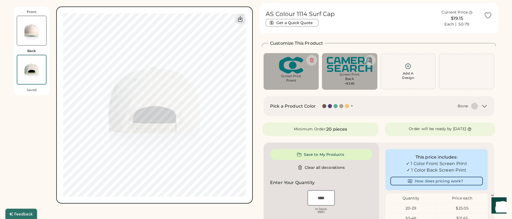
scroll to position [8, 0]
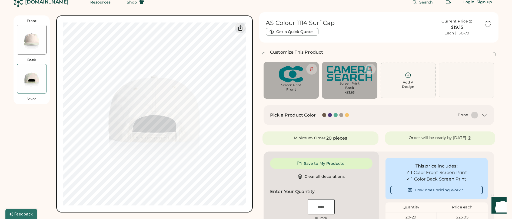
click at [36, 52] on img at bounding box center [31, 39] width 29 height 29
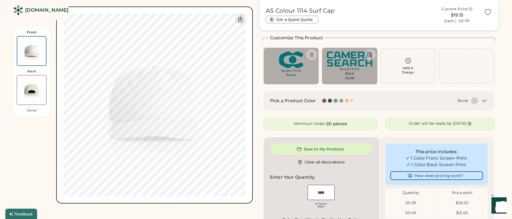
scroll to position [24, 0]
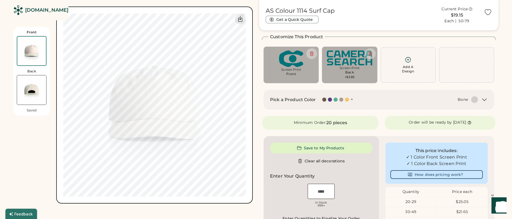
click at [34, 93] on img at bounding box center [31, 89] width 29 height 29
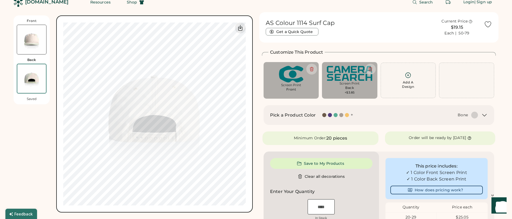
click at [39, 49] on img at bounding box center [31, 39] width 29 height 29
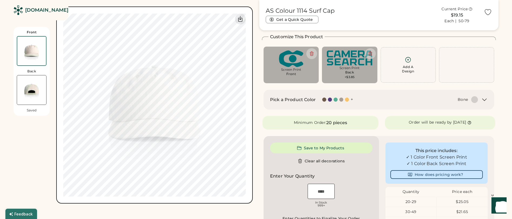
click at [33, 87] on img at bounding box center [31, 89] width 29 height 29
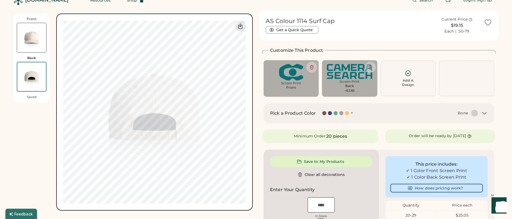
scroll to position [8, 0]
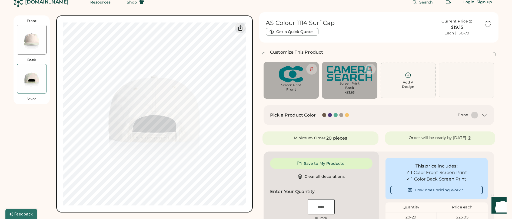
type input "****"
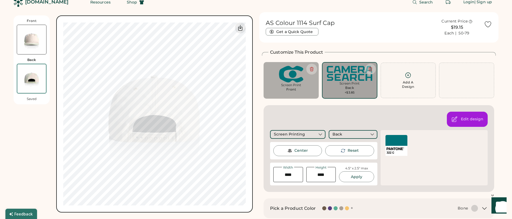
click at [39, 42] on img at bounding box center [31, 39] width 29 height 29
type input "****"
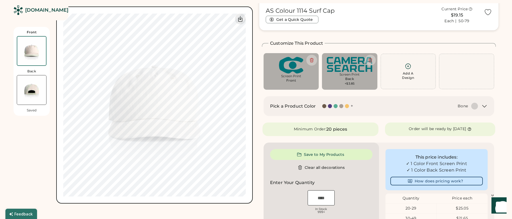
scroll to position [24, 0]
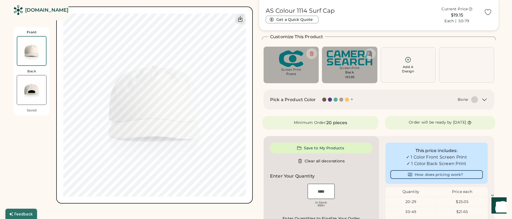
click at [42, 82] on img at bounding box center [31, 89] width 29 height 29
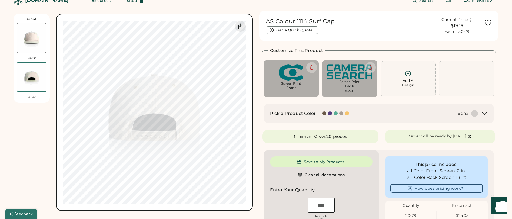
scroll to position [8, 0]
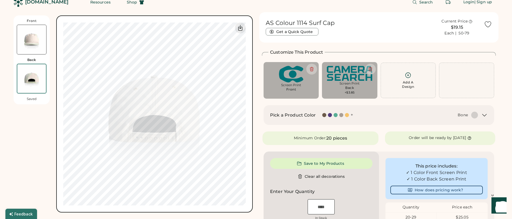
type input "****"
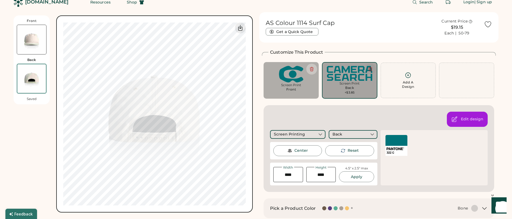
click at [372, 70] on icon at bounding box center [370, 69] width 5 height 5
type input "****"
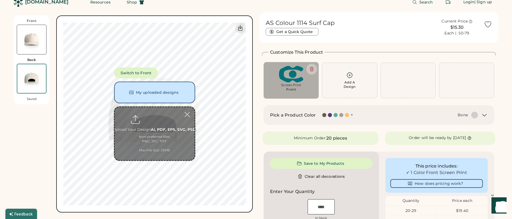
click at [38, 45] on img at bounding box center [31, 39] width 29 height 29
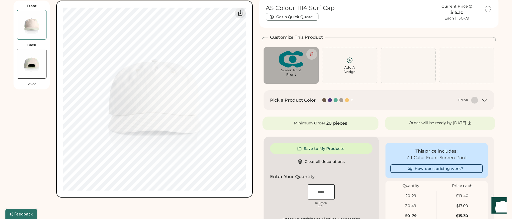
scroll to position [24, 0]
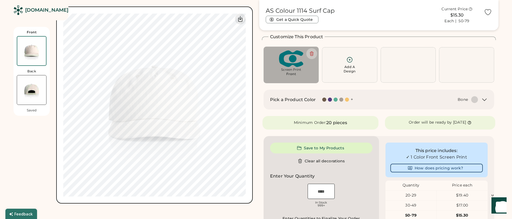
click at [418, 99] on div "Bone" at bounding box center [419, 99] width 118 height 7
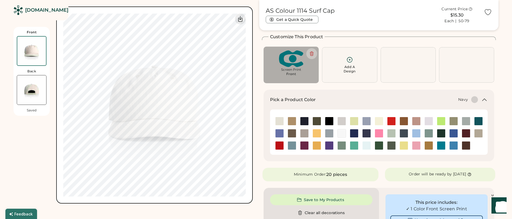
click at [304, 121] on img at bounding box center [305, 121] width 8 height 8
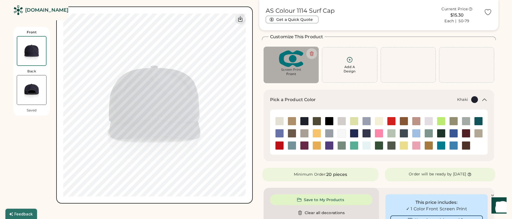
click at [294, 120] on img at bounding box center [292, 121] width 8 height 8
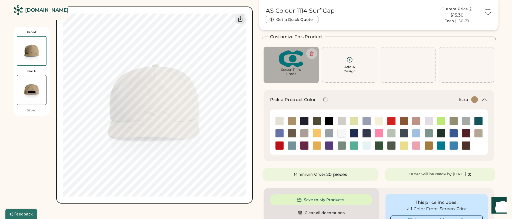
click at [279, 120] on img at bounding box center [280, 121] width 8 height 8
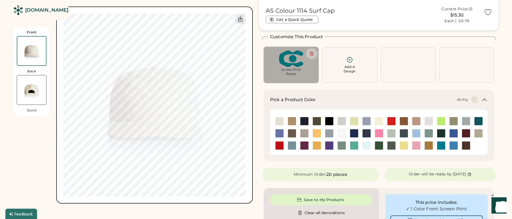
click at [320, 123] on img at bounding box center [317, 121] width 8 height 8
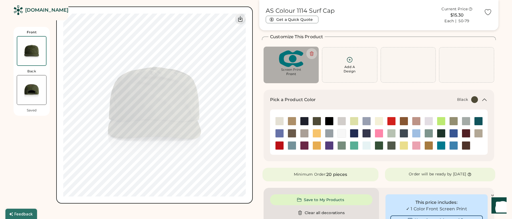
click at [332, 122] on img at bounding box center [329, 121] width 8 height 8
click at [344, 123] on img at bounding box center [342, 121] width 8 height 8
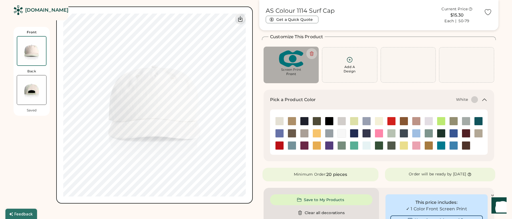
click at [343, 133] on img at bounding box center [342, 133] width 8 height 8
click at [332, 135] on img at bounding box center [329, 133] width 8 height 8
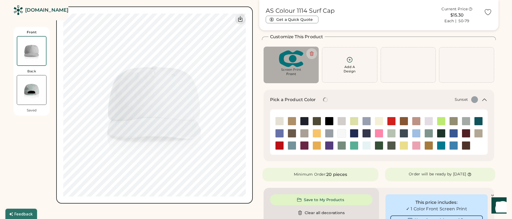
click at [314, 132] on img at bounding box center [317, 133] width 8 height 8
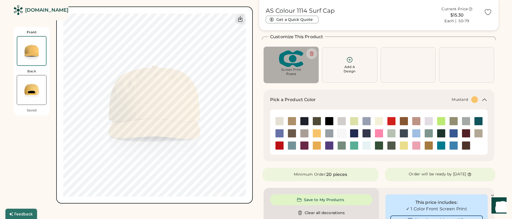
click at [317, 146] on img at bounding box center [317, 145] width 8 height 8
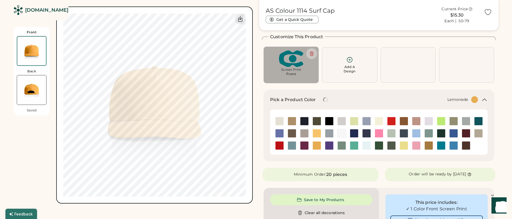
click at [403, 145] on img at bounding box center [404, 145] width 8 height 8
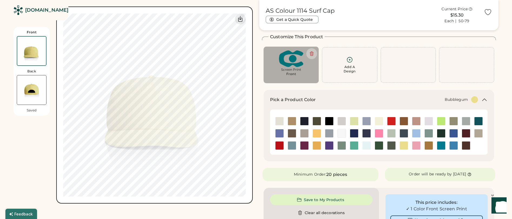
click at [417, 145] on img at bounding box center [417, 145] width 8 height 8
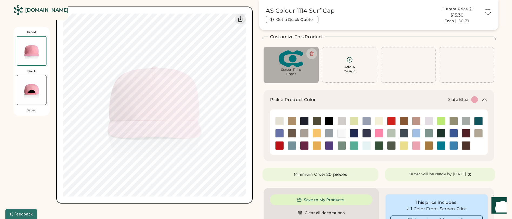
click at [291, 145] on img at bounding box center [292, 145] width 8 height 8
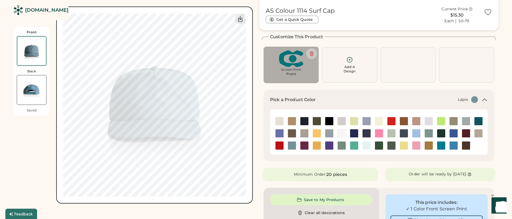
click at [279, 133] on img at bounding box center [280, 133] width 8 height 8
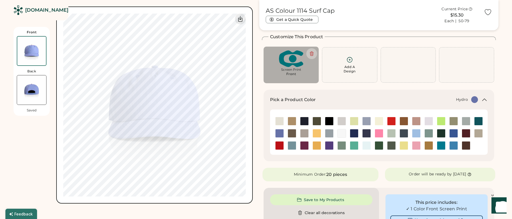
click at [453, 146] on img at bounding box center [454, 145] width 8 height 8
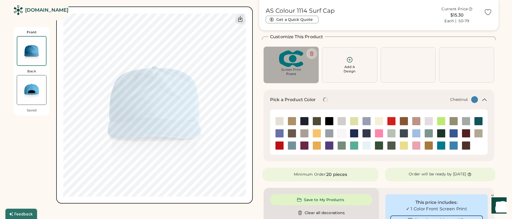
click at [466, 143] on img at bounding box center [466, 145] width 8 height 8
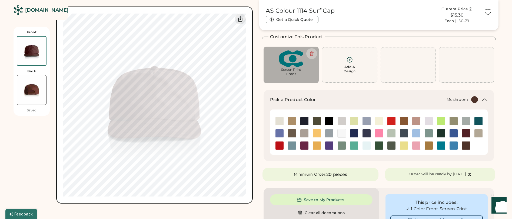
click at [479, 132] on img at bounding box center [479, 133] width 8 height 8
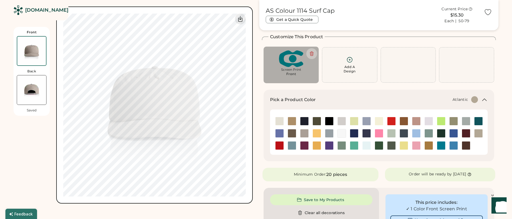
click at [481, 120] on img at bounding box center [479, 121] width 8 height 8
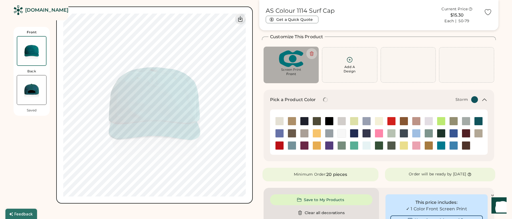
click at [467, 121] on img at bounding box center [466, 121] width 8 height 8
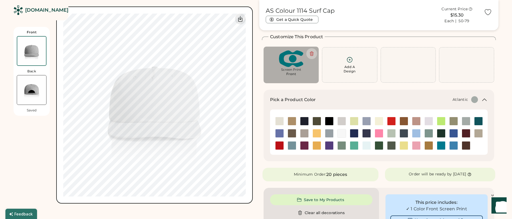
click at [478, 122] on img at bounding box center [479, 121] width 8 height 8
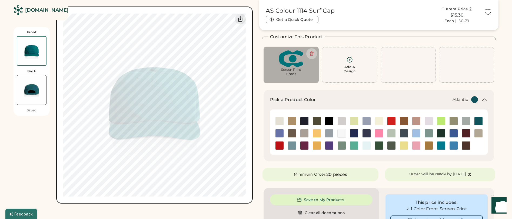
click at [28, 86] on img at bounding box center [31, 89] width 29 height 29
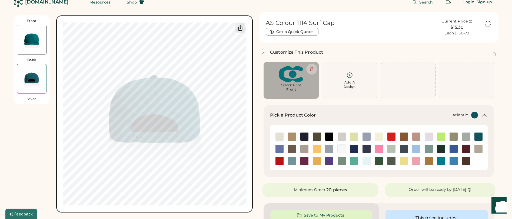
scroll to position [8, 0]
click at [30, 49] on img at bounding box center [31, 39] width 29 height 29
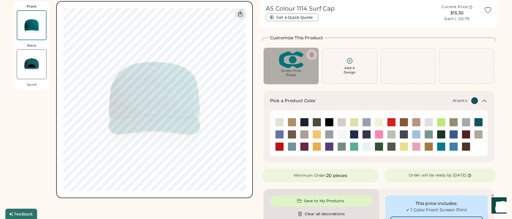
scroll to position [24, 0]
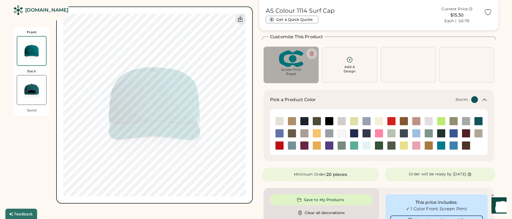
click at [464, 122] on img at bounding box center [466, 121] width 8 height 8
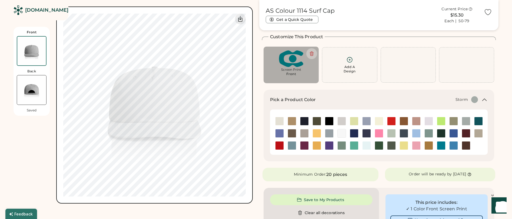
type input "****"
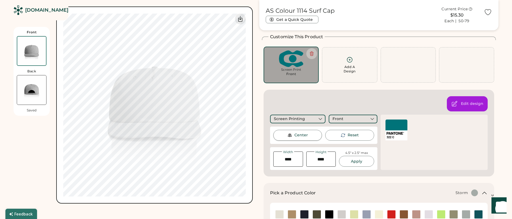
click at [302, 133] on div "Center" at bounding box center [302, 134] width 14 height 5
click at [299, 102] on div "Edit design Screen Printing Front Center Reset Width Height 4.5" x 2.5" max App…" at bounding box center [379, 133] width 231 height 87
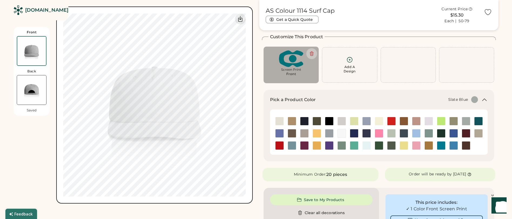
click at [290, 145] on img at bounding box center [292, 145] width 8 height 8
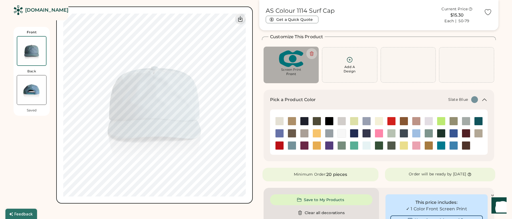
click at [33, 91] on img at bounding box center [31, 89] width 29 height 29
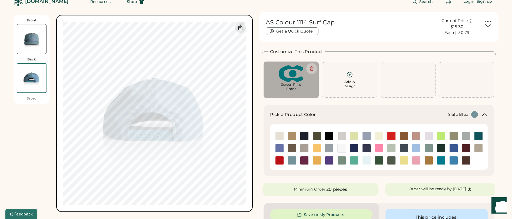
scroll to position [8, 0]
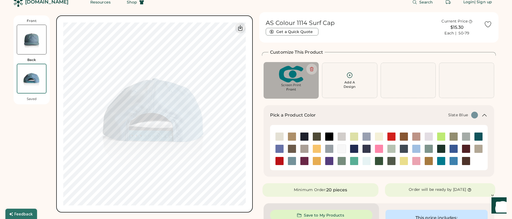
click at [26, 62] on div "Back" at bounding box center [32, 76] width 30 height 36
click at [31, 52] on img at bounding box center [31, 39] width 29 height 29
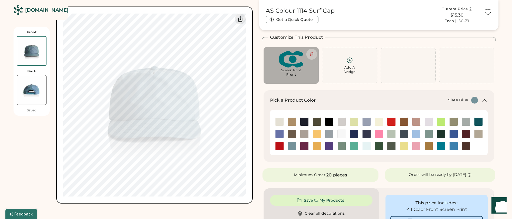
scroll to position [24, 0]
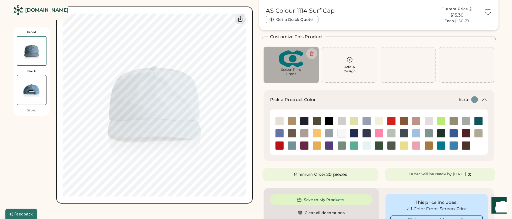
click at [283, 120] on img at bounding box center [280, 121] width 8 height 8
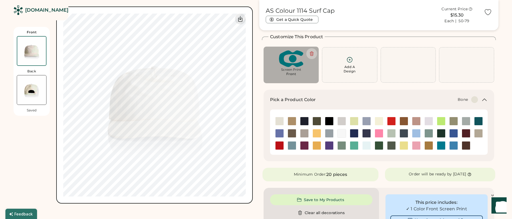
click at [342, 121] on img at bounding box center [342, 121] width 8 height 8
click at [31, 90] on img at bounding box center [31, 89] width 29 height 29
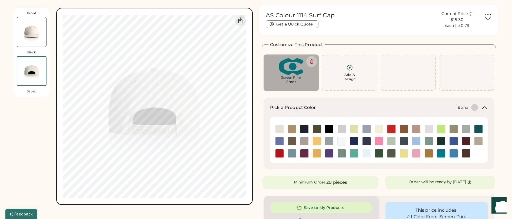
scroll to position [8, 0]
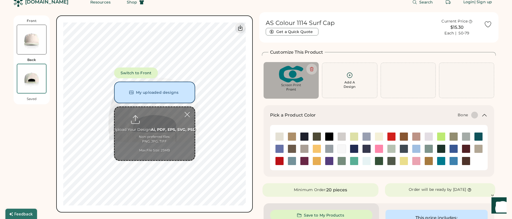
click at [340, 86] on div "Add A Design" at bounding box center [350, 80] width 48 height 17
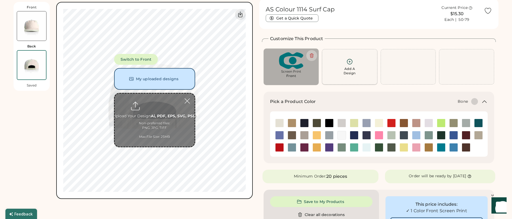
scroll to position [24, 0]
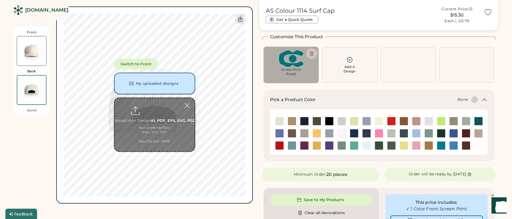
click at [163, 85] on button "My uploaded designs" at bounding box center [154, 83] width 81 height 22
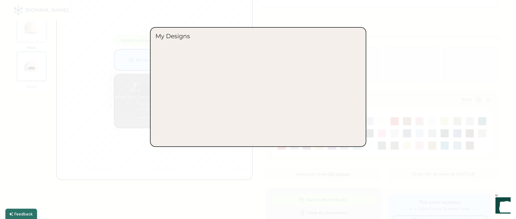
click at [136, 78] on div at bounding box center [258, 109] width 516 height 219
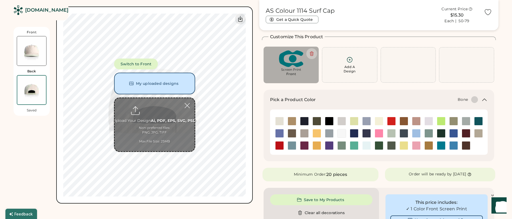
click at [162, 106] on input "file" at bounding box center [155, 124] width 80 height 53
type input "**********"
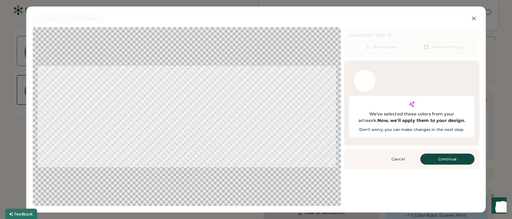
click at [444, 153] on button "Continue" at bounding box center [448, 158] width 54 height 11
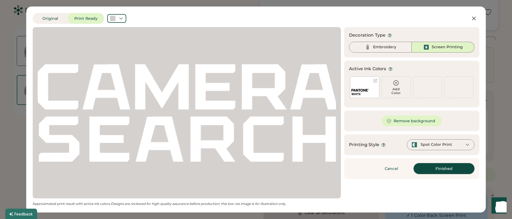
click at [447, 169] on button "Finished" at bounding box center [444, 168] width 61 height 11
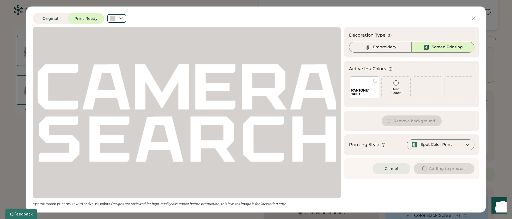
type input "****"
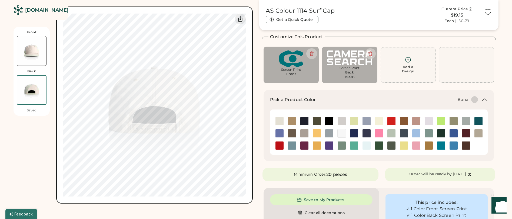
type input "****"
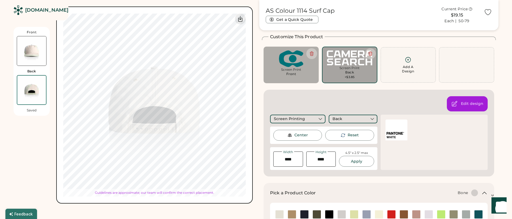
type input "****"
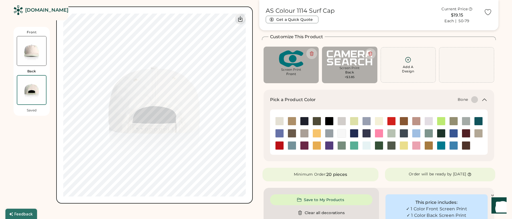
type input "****"
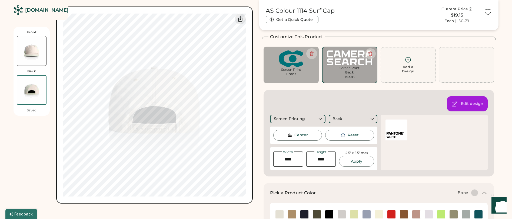
type input "****"
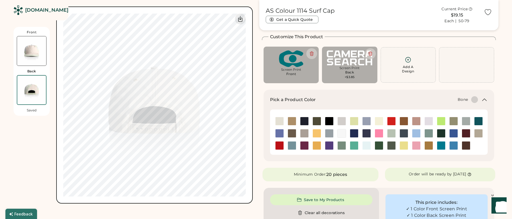
type input "****"
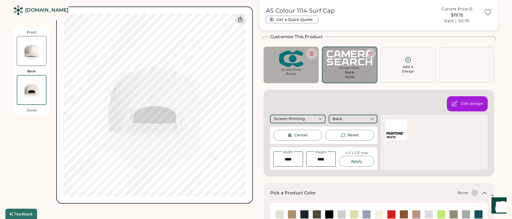
type input "****"
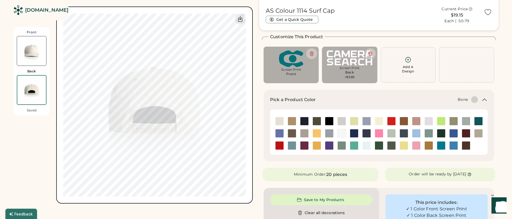
type input "****"
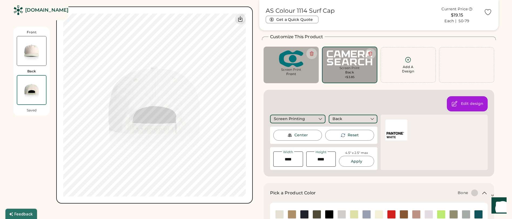
click at [315, 119] on div "Screen Printing" at bounding box center [297, 118] width 55 height 9
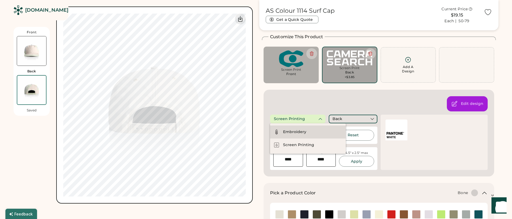
click at [298, 131] on div "Embroidery" at bounding box center [294, 131] width 23 height 5
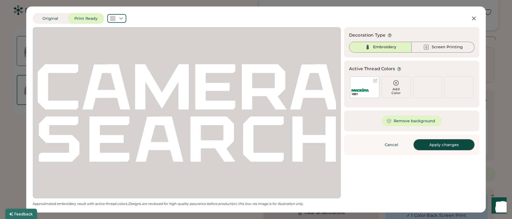
click at [443, 145] on button "Apply changes" at bounding box center [444, 144] width 61 height 11
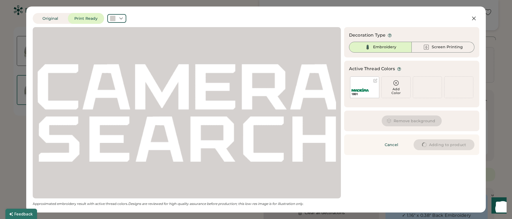
type input "****"
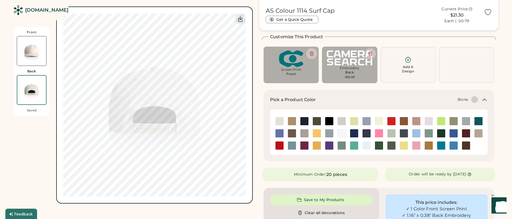
type input "****"
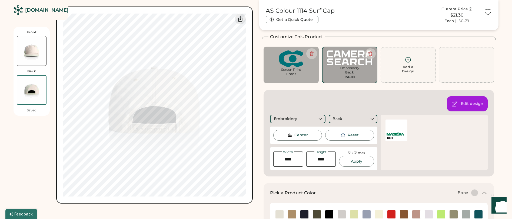
type input "****"
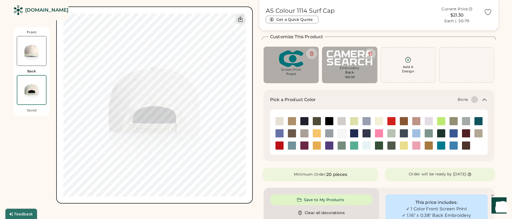
type input "****"
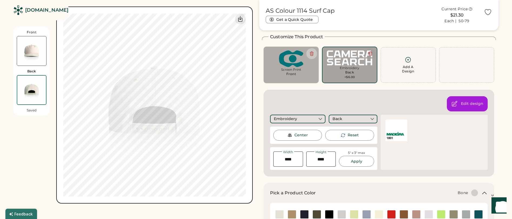
click at [371, 52] on icon at bounding box center [370, 54] width 3 height 4
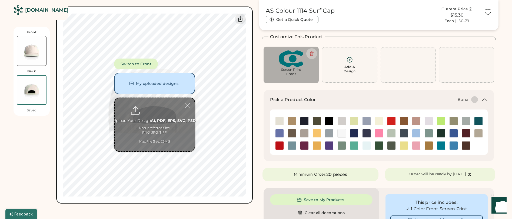
click at [35, 56] on img at bounding box center [31, 50] width 29 height 29
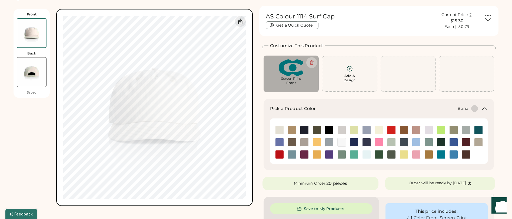
scroll to position [8, 0]
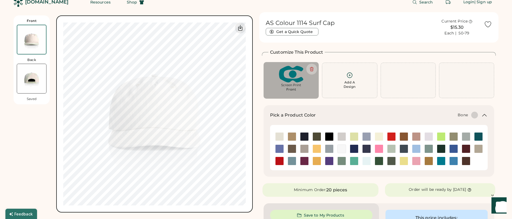
type input "****"
click at [305, 134] on img at bounding box center [305, 136] width 8 height 8
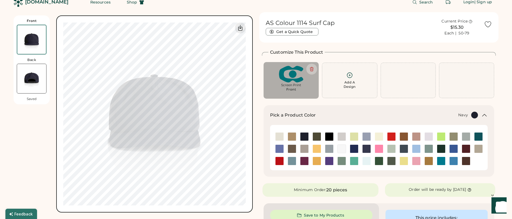
click at [291, 77] on img at bounding box center [292, 74] width 48 height 17
type input "****"
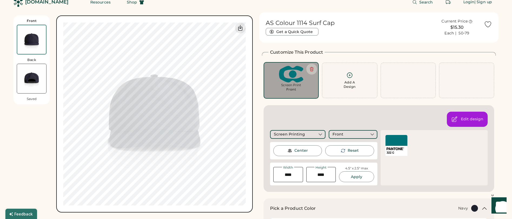
click at [395, 145] on div at bounding box center [397, 140] width 22 height 11
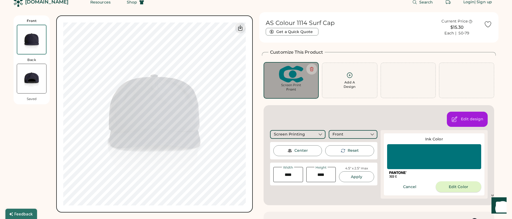
click at [453, 186] on button "Edit Color" at bounding box center [458, 186] width 45 height 11
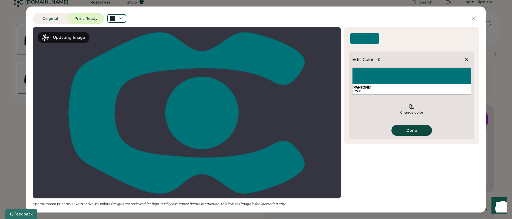
click at [411, 103] on div "Change color" at bounding box center [411, 109] width 119 height 16
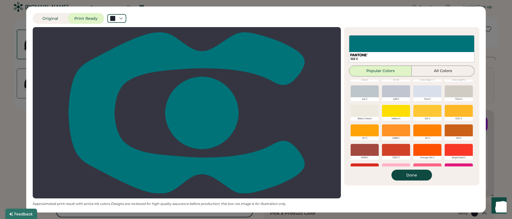
scroll to position [41, 0]
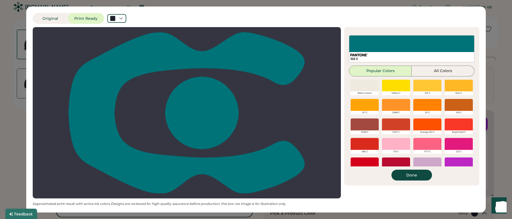
click at [424, 88] on div at bounding box center [428, 85] width 28 height 12
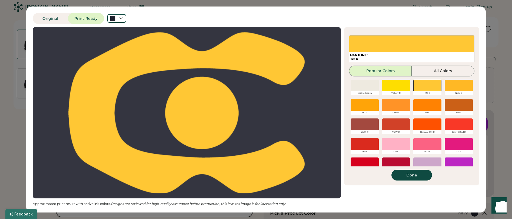
click at [372, 106] on div at bounding box center [365, 105] width 28 height 12
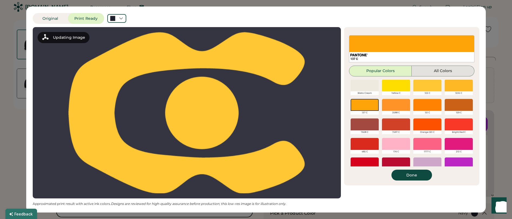
click at [448, 68] on button "All Colors" at bounding box center [443, 70] width 63 height 11
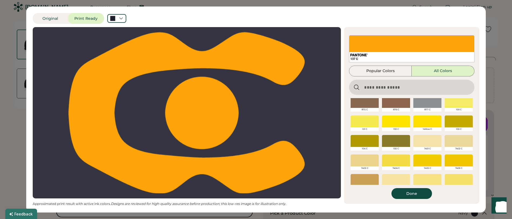
scroll to position [159, 0]
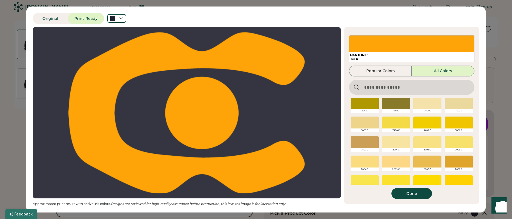
click at [400, 159] on div at bounding box center [396, 161] width 28 height 12
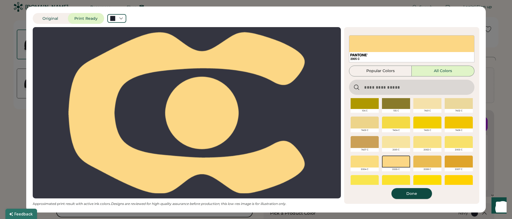
click at [418, 191] on button "Done" at bounding box center [412, 193] width 41 height 11
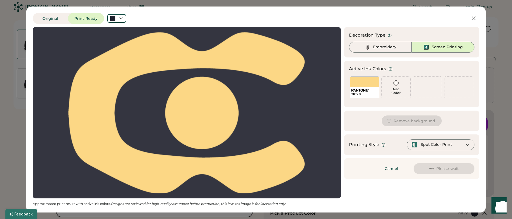
scroll to position [0, 0]
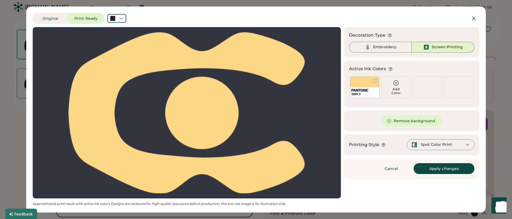
click at [442, 169] on button "Apply changes" at bounding box center [444, 168] width 61 height 11
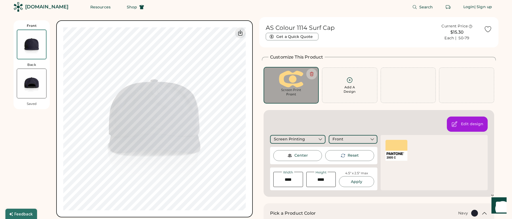
click at [323, 180] on input "input" at bounding box center [321, 179] width 30 height 15
click at [361, 181] on button "Apply" at bounding box center [356, 181] width 35 height 11
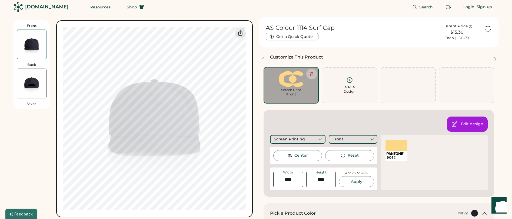
click at [264, 124] on div "Edit design Screen Printing Front Center Reset Width Height 4.5" x 2.5" max App…" at bounding box center [379, 153] width 231 height 87
click at [320, 179] on input "input" at bounding box center [321, 179] width 30 height 15
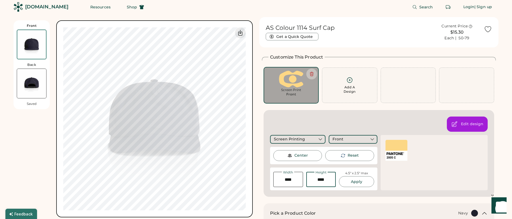
click at [321, 180] on input "input" at bounding box center [321, 179] width 30 height 15
type input "****"
click at [362, 181] on button "Apply" at bounding box center [356, 181] width 35 height 11
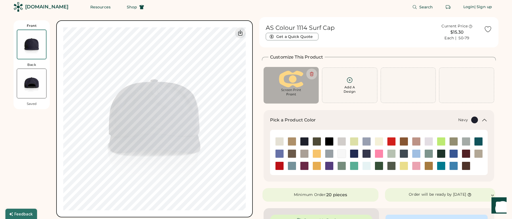
click at [355, 166] on img at bounding box center [354, 165] width 8 height 8
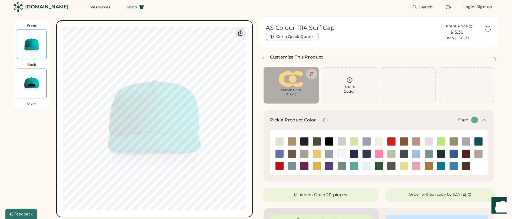
click at [341, 165] on img at bounding box center [342, 165] width 8 height 8
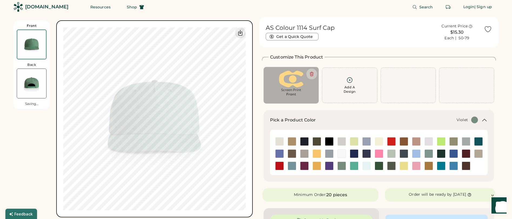
click at [329, 166] on img at bounding box center [329, 165] width 8 height 8
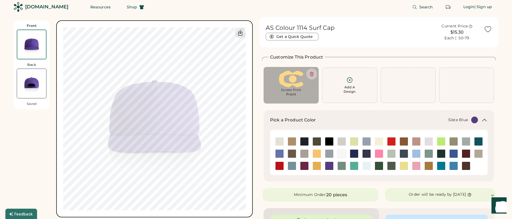
click at [294, 167] on img at bounding box center [292, 165] width 8 height 8
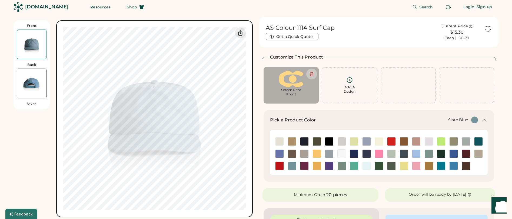
click at [28, 85] on img at bounding box center [31, 83] width 29 height 29
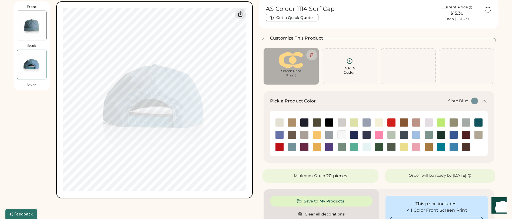
scroll to position [24, 0]
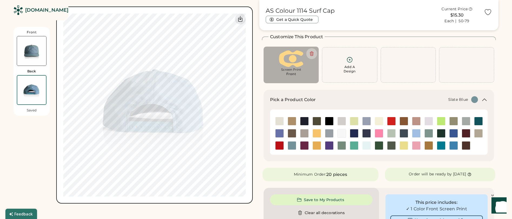
click at [29, 49] on img at bounding box center [31, 50] width 29 height 29
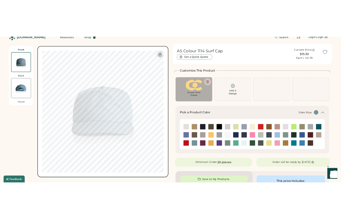
scroll to position [8, 0]
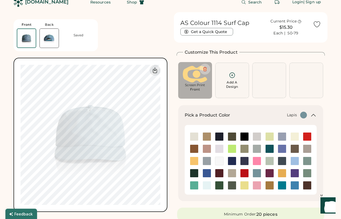
click at [282, 150] on img at bounding box center [282, 148] width 8 height 8
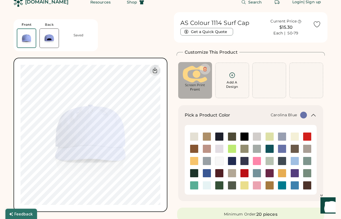
click at [294, 162] on img at bounding box center [295, 161] width 8 height 8
click at [281, 185] on img at bounding box center [282, 185] width 8 height 8
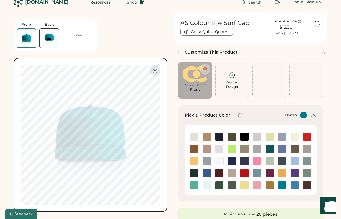
click at [298, 185] on img at bounding box center [295, 185] width 8 height 8
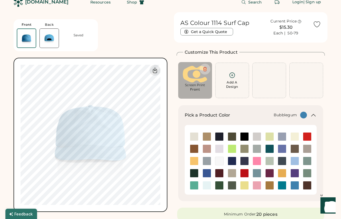
click at [255, 185] on img at bounding box center [257, 185] width 8 height 8
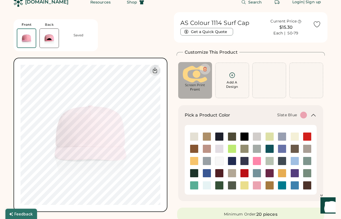
click at [256, 173] on img at bounding box center [257, 173] width 8 height 8
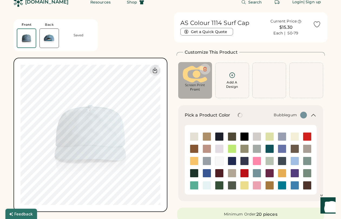
click at [259, 184] on img at bounding box center [257, 185] width 8 height 8
click at [258, 186] on img at bounding box center [257, 185] width 8 height 8
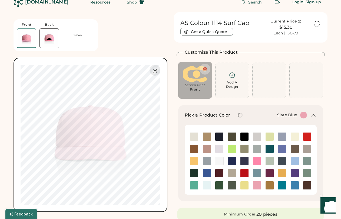
click at [255, 173] on img at bounding box center [257, 173] width 8 height 8
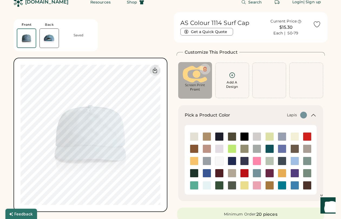
click at [280, 147] on img at bounding box center [282, 148] width 8 height 8
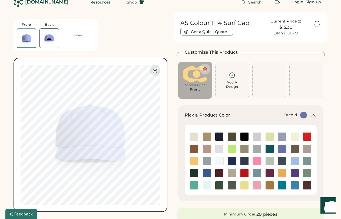
click at [221, 150] on img at bounding box center [219, 148] width 8 height 8
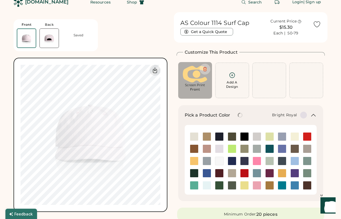
click at [206, 175] on img at bounding box center [207, 173] width 8 height 8
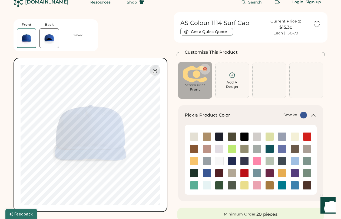
click at [207, 157] on img at bounding box center [207, 161] width 8 height 8
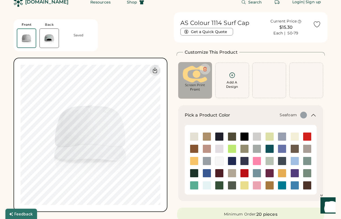
click at [204, 184] on img at bounding box center [207, 185] width 8 height 8
click at [195, 187] on img at bounding box center [194, 185] width 8 height 8
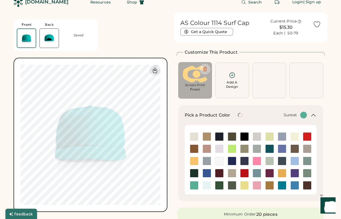
click at [194, 161] on img at bounding box center [194, 161] width 8 height 8
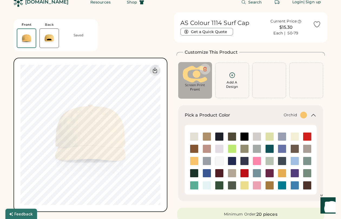
click at [220, 146] on img at bounding box center [219, 148] width 8 height 8
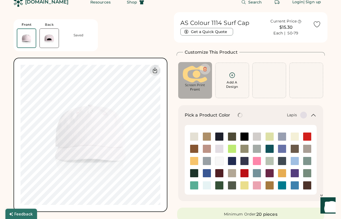
click at [283, 149] on img at bounding box center [282, 148] width 8 height 8
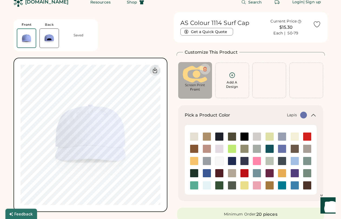
click at [197, 80] on img at bounding box center [195, 74] width 26 height 17
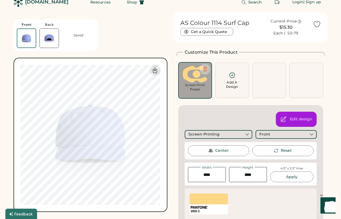
click at [217, 201] on div at bounding box center [209, 198] width 39 height 11
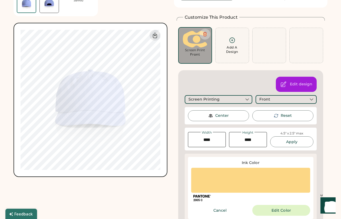
scroll to position [111, 0]
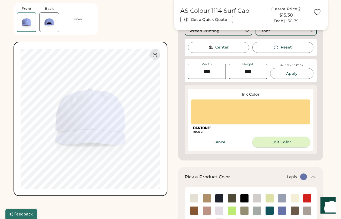
click at [275, 142] on button "Edit Color" at bounding box center [281, 141] width 58 height 11
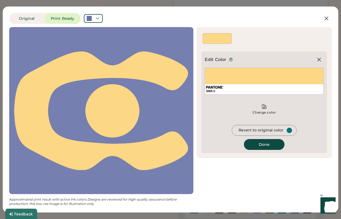
click at [246, 79] on div "2005 C" at bounding box center [264, 80] width 119 height 27
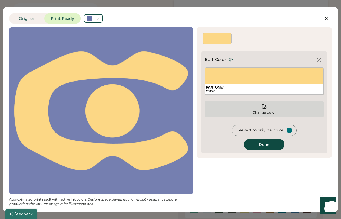
click at [264, 110] on div "Change color" at bounding box center [264, 112] width 24 height 4
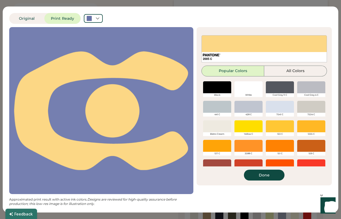
scroll to position [48, 0]
click at [218, 91] on div at bounding box center [217, 87] width 28 height 12
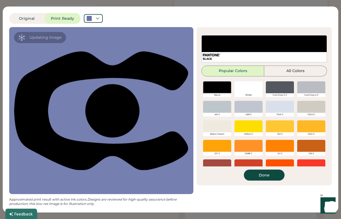
click at [272, 176] on button "Done" at bounding box center [264, 174] width 41 height 11
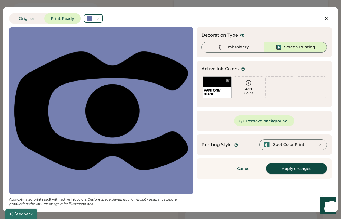
click at [304, 170] on button "Apply changes" at bounding box center [296, 168] width 61 height 11
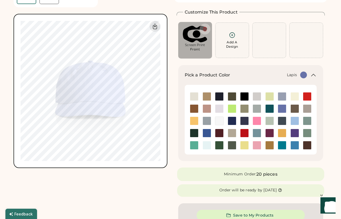
scroll to position [0, 0]
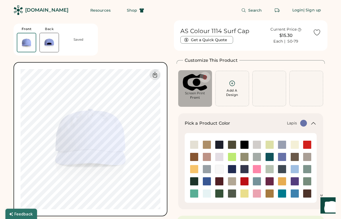
click at [35, 8] on div "[DOMAIN_NAME]" at bounding box center [46, 10] width 43 height 7
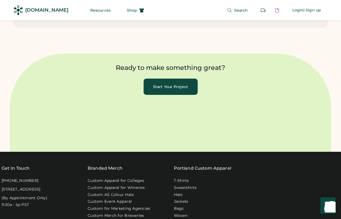
scroll to position [1808, 0]
